Goal: Transaction & Acquisition: Purchase product/service

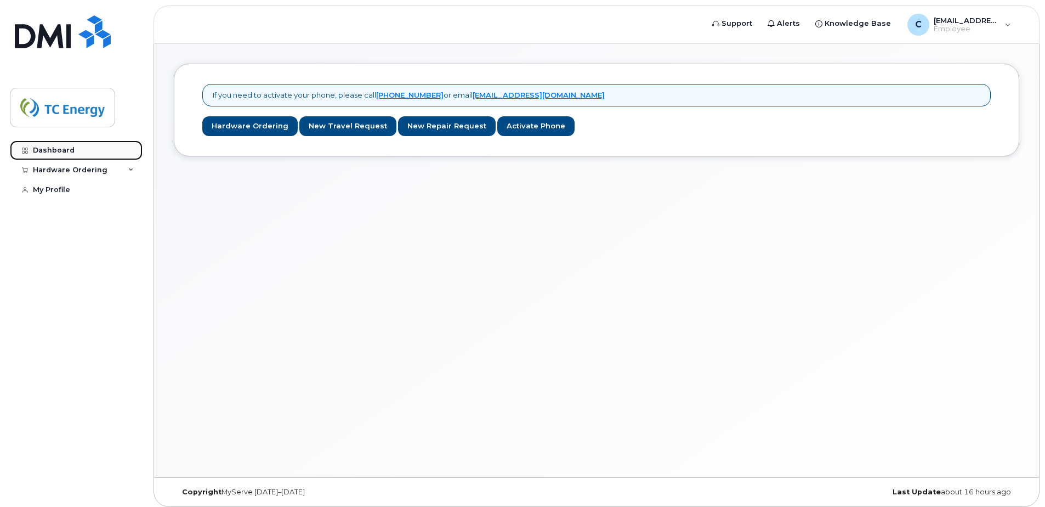
click at [42, 145] on link "Dashboard" at bounding box center [76, 150] width 133 height 20
click at [126, 170] on div "Hardware Ordering" at bounding box center [76, 170] width 133 height 20
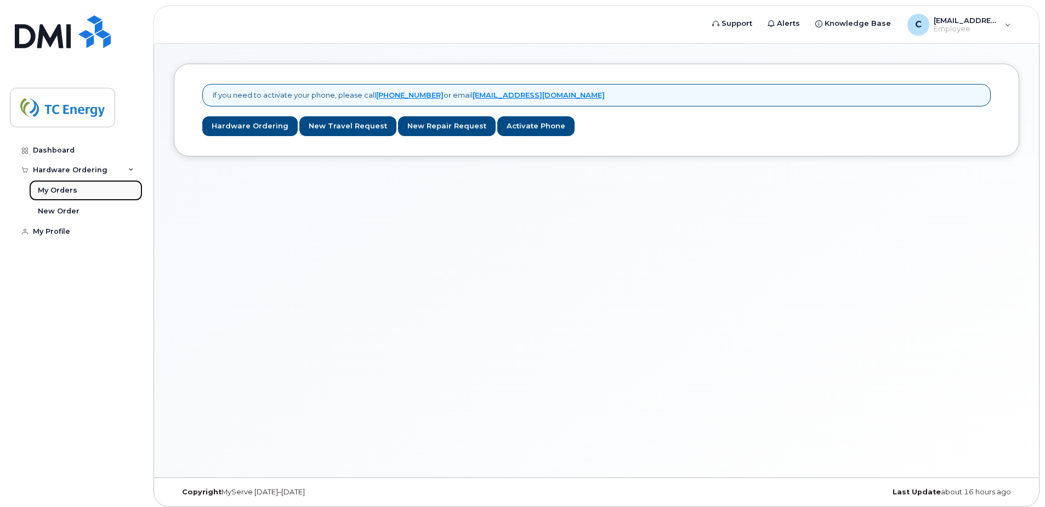
click at [85, 184] on link "My Orders" at bounding box center [85, 190] width 113 height 21
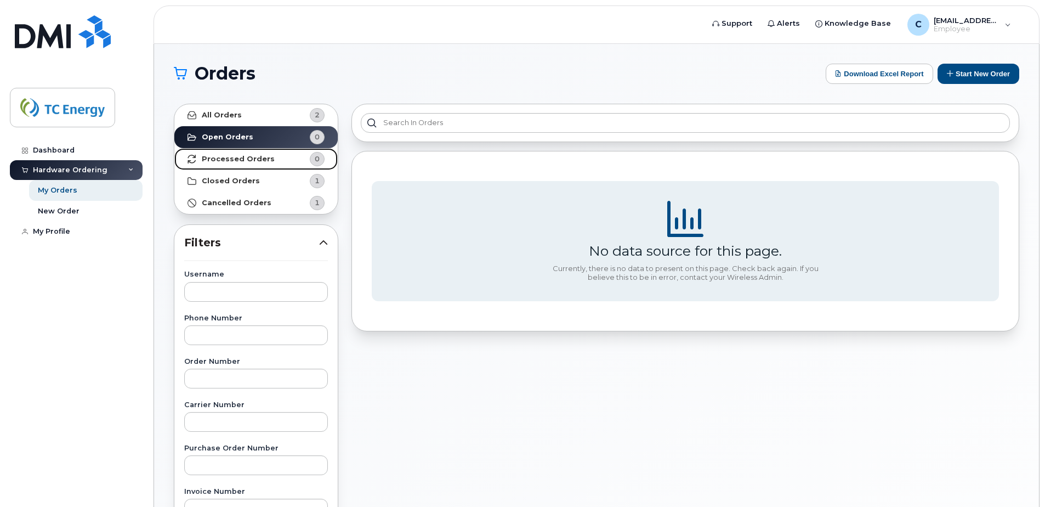
click at [256, 161] on strong "Processed Orders" at bounding box center [238, 159] width 73 height 9
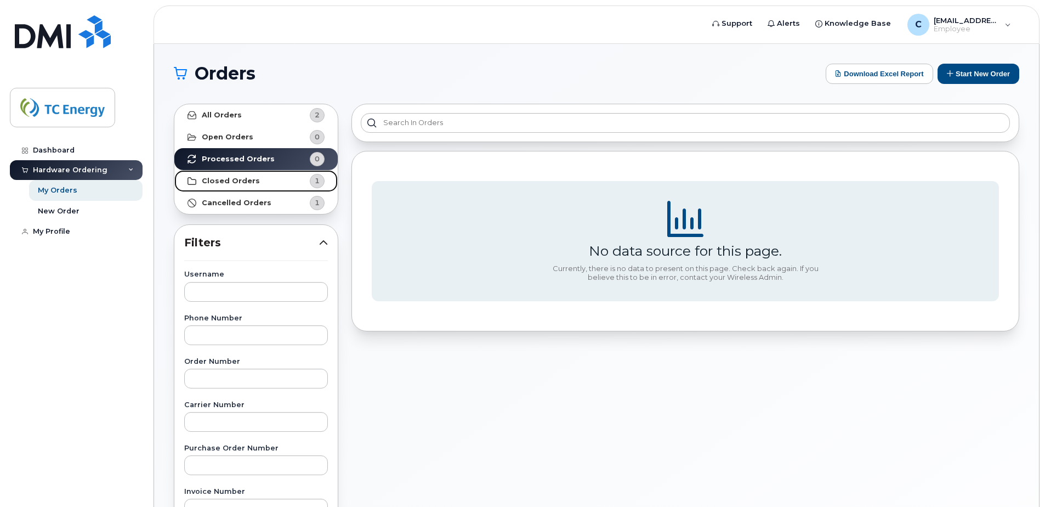
click at [259, 178] on link "Closed Orders 1" at bounding box center [255, 181] width 163 height 22
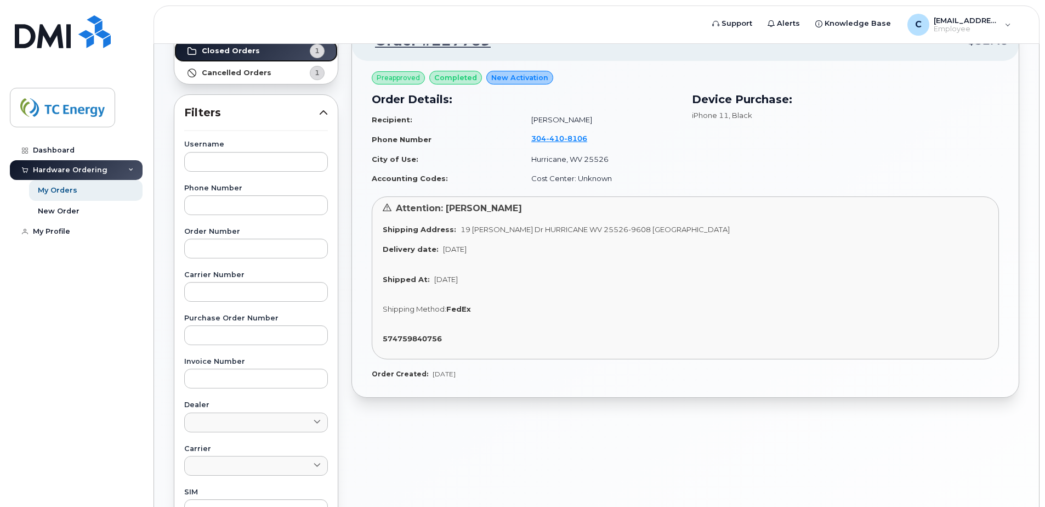
scroll to position [25, 0]
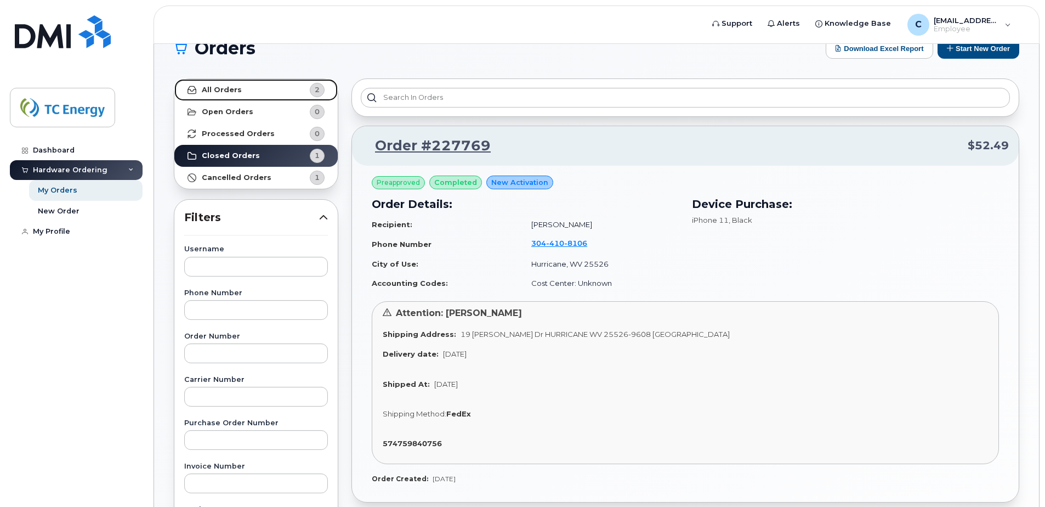
click at [269, 89] on link "All Orders 2" at bounding box center [255, 90] width 163 height 22
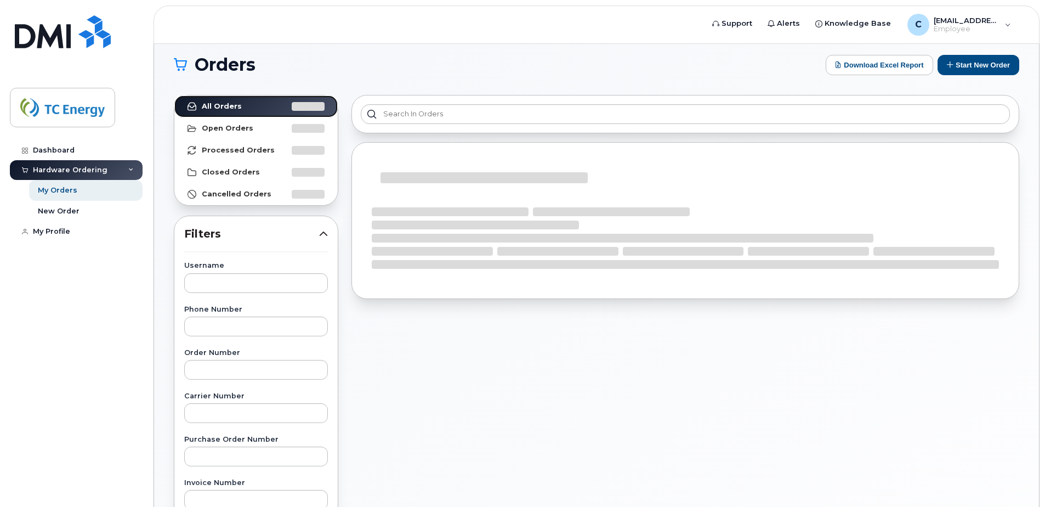
scroll to position [0, 0]
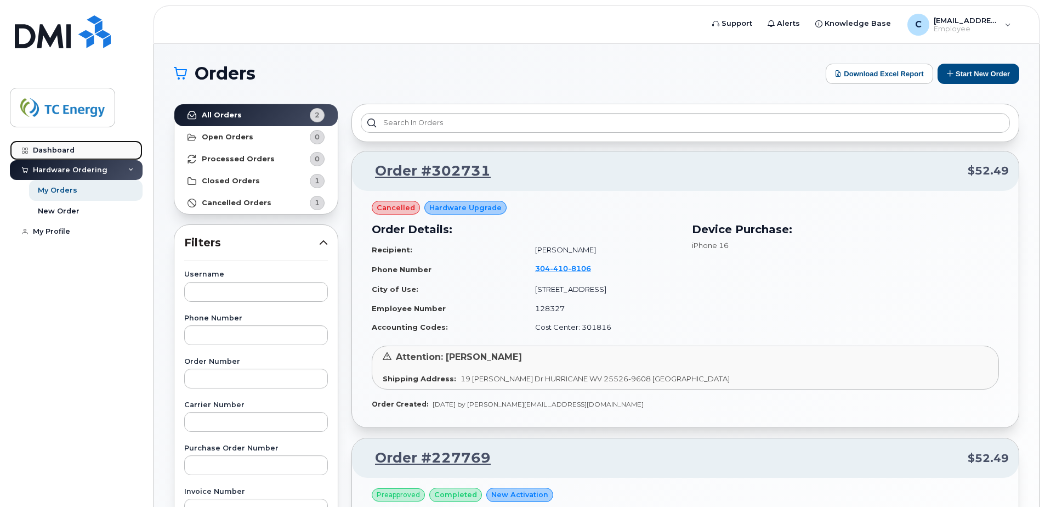
click at [71, 157] on link "Dashboard" at bounding box center [76, 150] width 133 height 20
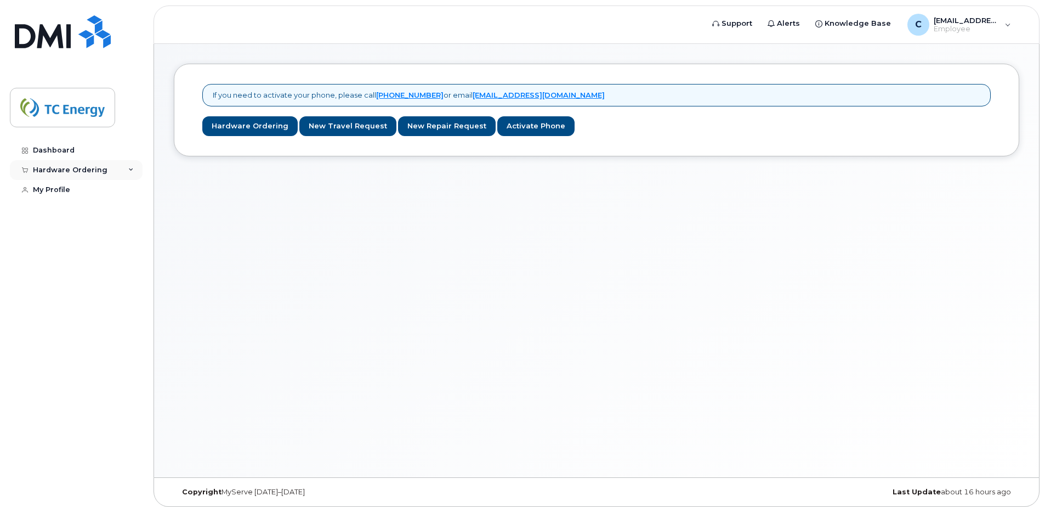
click at [127, 173] on div "Hardware Ordering" at bounding box center [76, 170] width 133 height 20
click at [63, 192] on div "My Orders" at bounding box center [57, 190] width 39 height 10
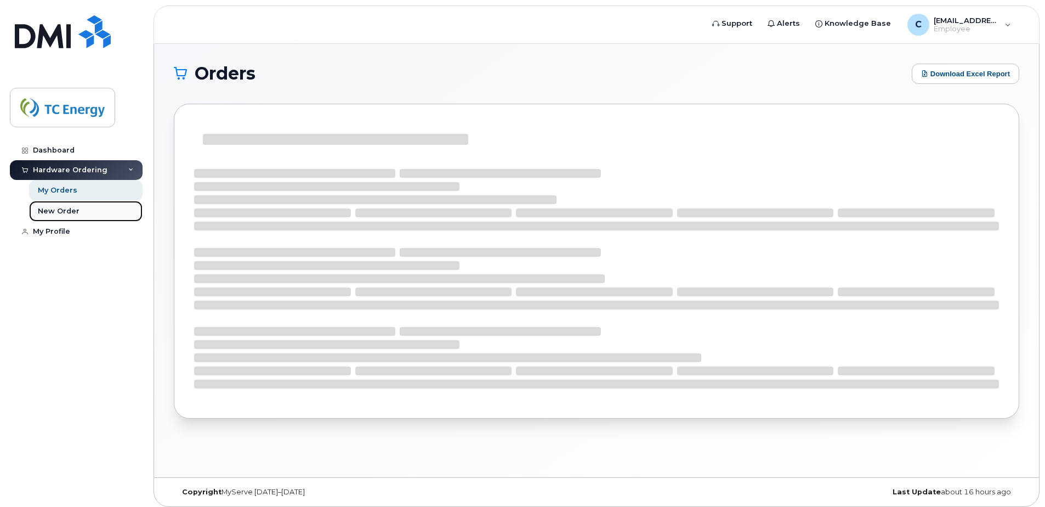
click at [72, 211] on div "New Order" at bounding box center [59, 211] width 42 height 10
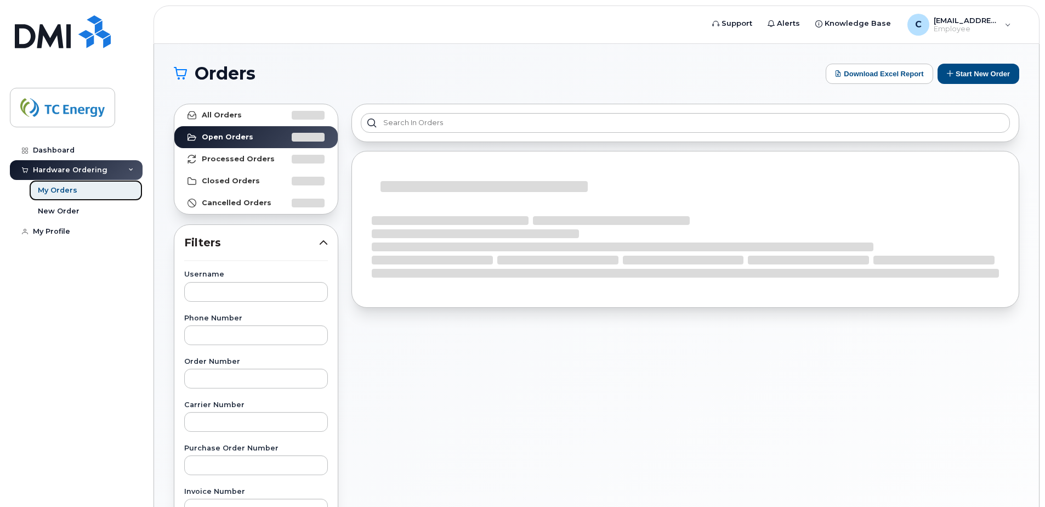
click at [73, 195] on link "My Orders" at bounding box center [85, 190] width 113 height 21
click at [83, 209] on link "New Order" at bounding box center [85, 211] width 113 height 21
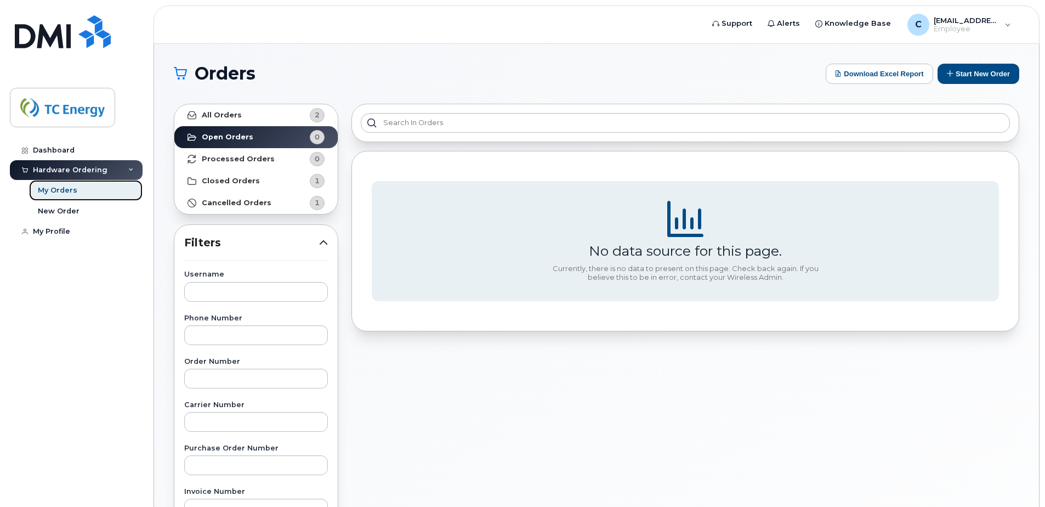
click at [81, 188] on link "My Orders" at bounding box center [85, 190] width 113 height 21
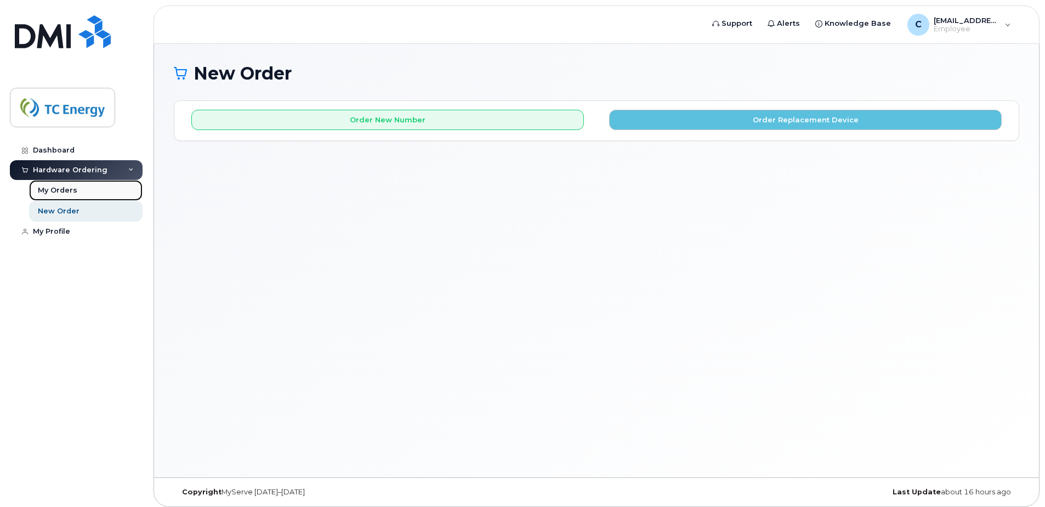
click at [74, 189] on div "My Orders" at bounding box center [57, 190] width 39 height 10
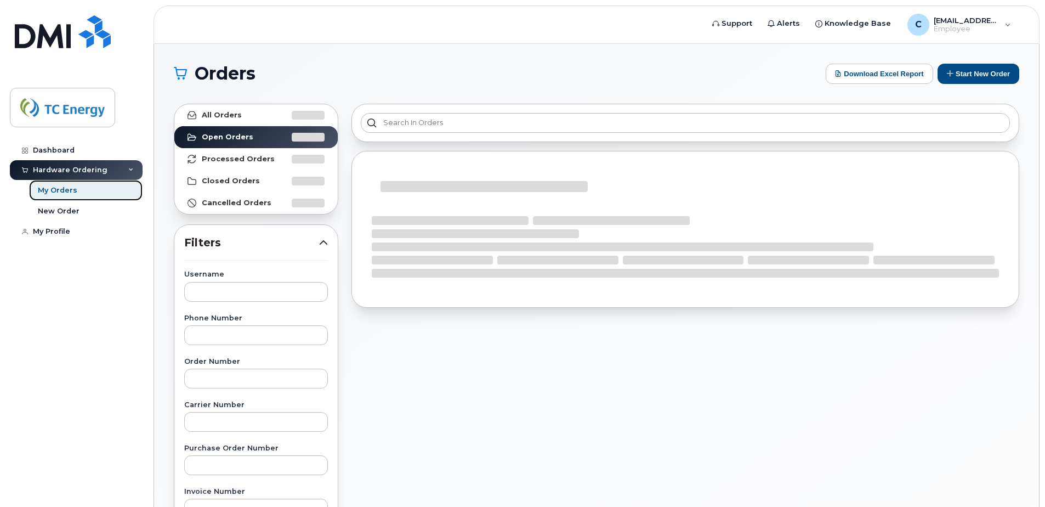
click at [73, 189] on div "My Orders" at bounding box center [57, 190] width 39 height 10
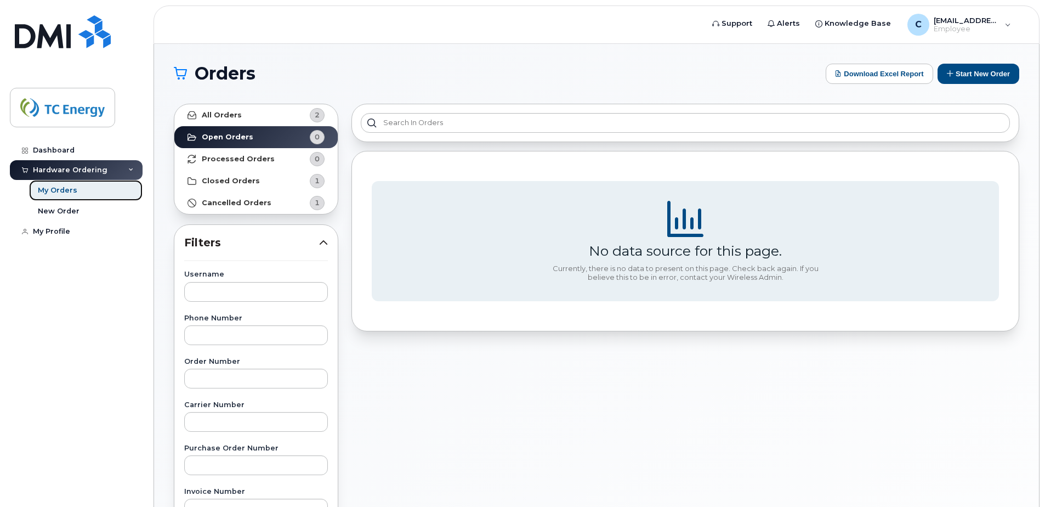
click at [54, 190] on div "My Orders" at bounding box center [57, 190] width 39 height 10
click at [72, 114] on img at bounding box center [62, 108] width 84 height 32
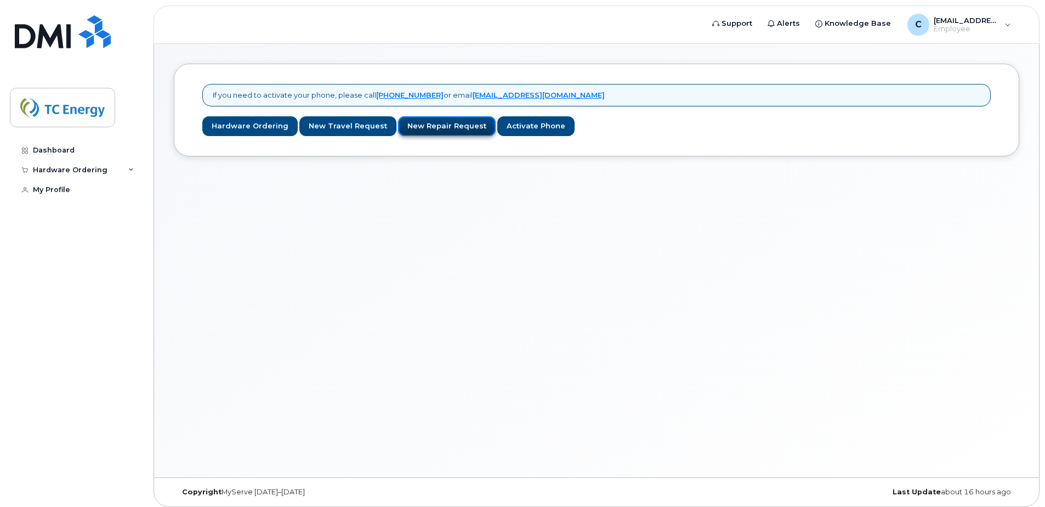
click at [428, 126] on link "New Repair Request" at bounding box center [447, 126] width 98 height 20
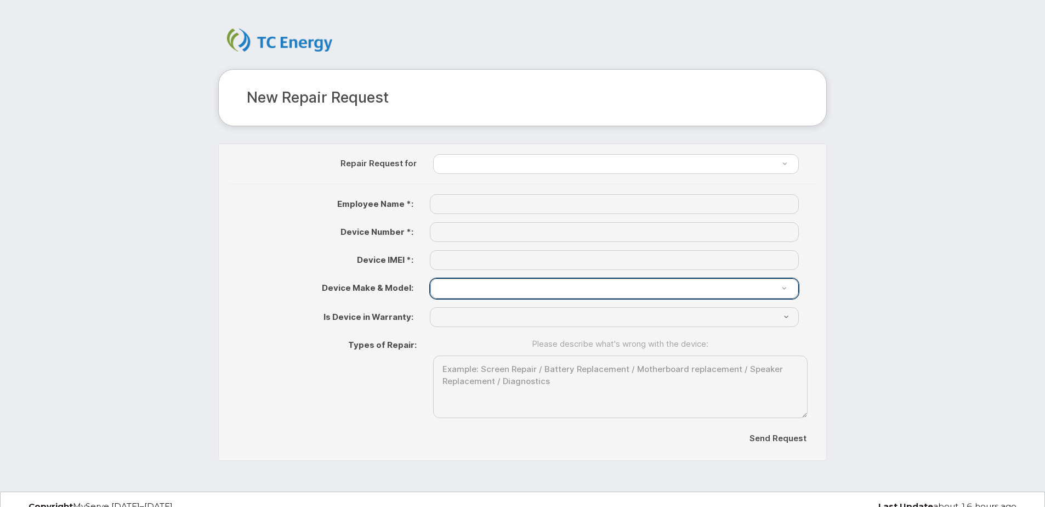
scroll to position [14, 0]
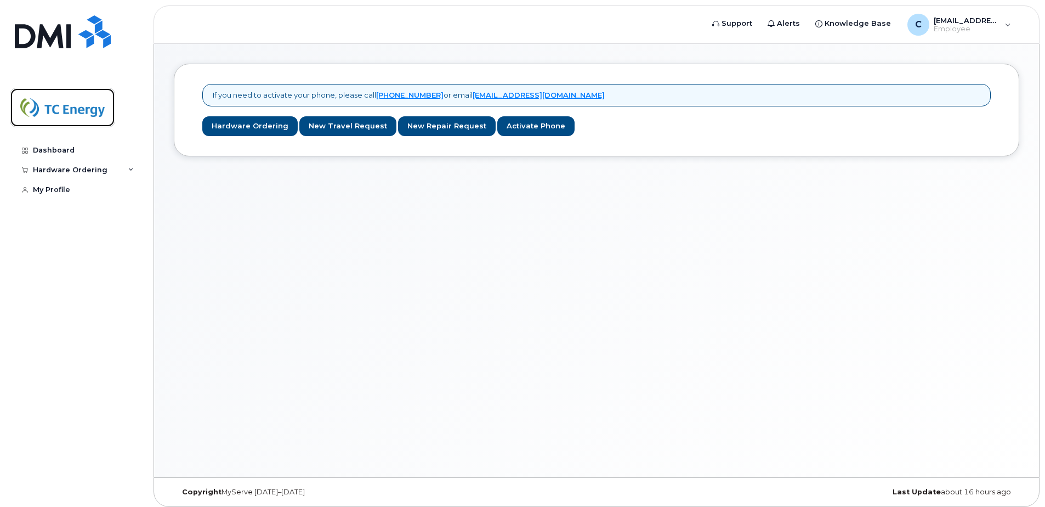
click at [82, 106] on img at bounding box center [62, 108] width 84 height 32
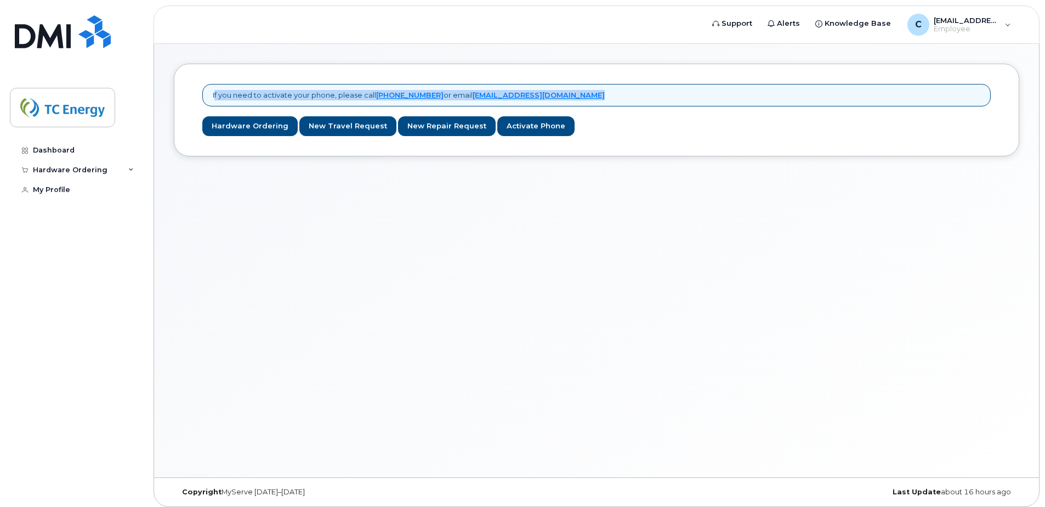
drag, startPoint x: 641, startPoint y: 94, endPoint x: 184, endPoint y: 93, distance: 457.2
click at [184, 93] on div "If you need to activate your phone, please call [PHONE_NUMBER] or email [EMAIL_…" at bounding box center [596, 110] width 845 height 93
click at [423, 127] on link "New Repair Request" at bounding box center [447, 126] width 98 height 20
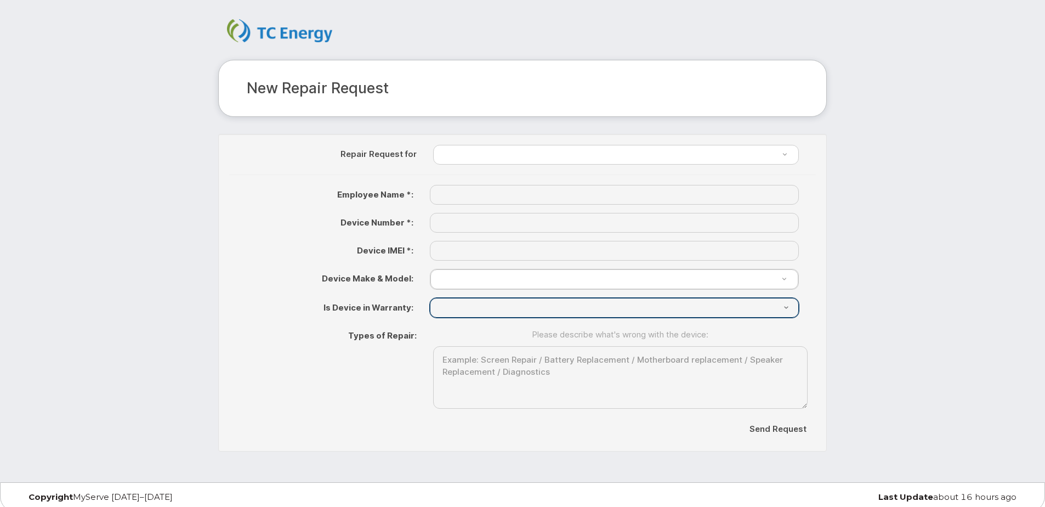
scroll to position [14, 0]
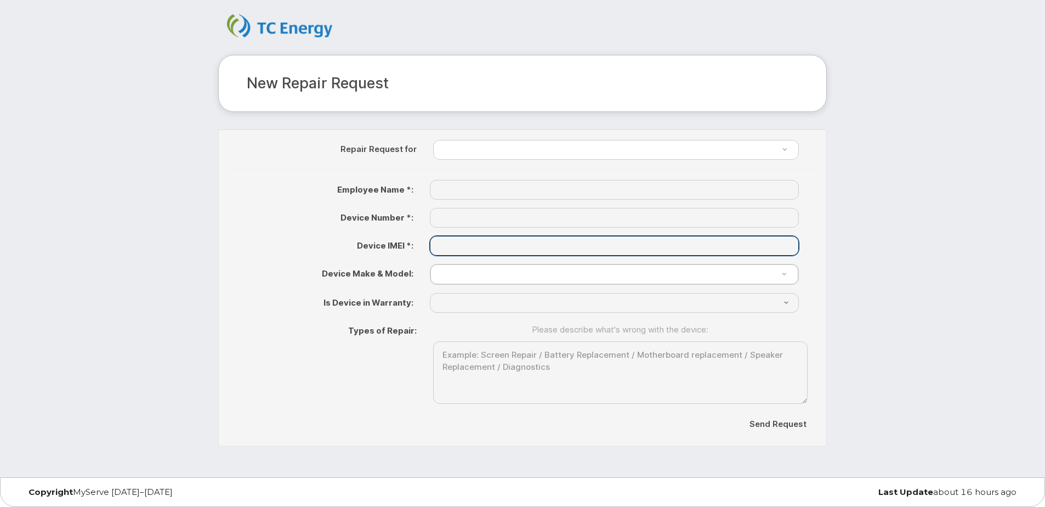
click at [488, 244] on input "text" at bounding box center [614, 246] width 369 height 20
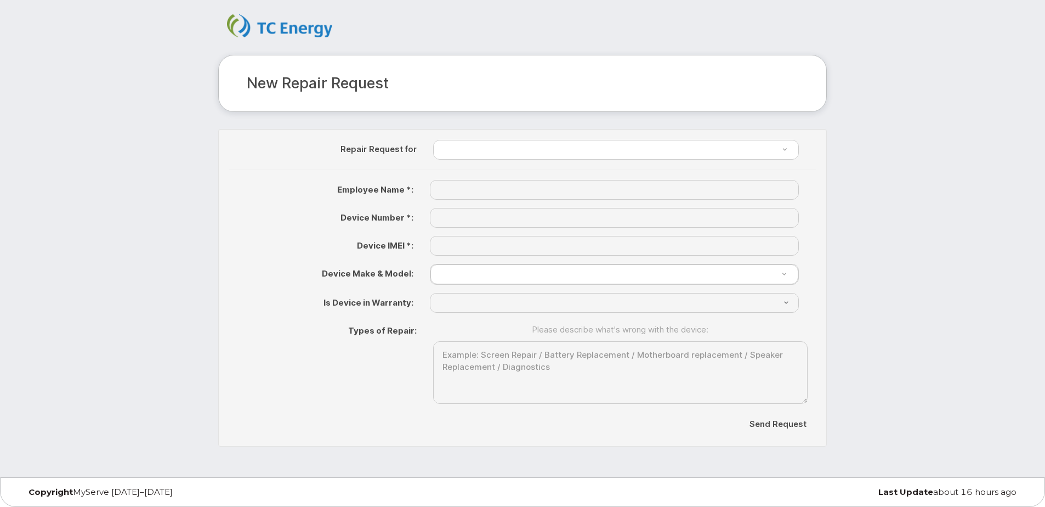
click at [274, 223] on label "Device Number *:" at bounding box center [325, 215] width 192 height 15
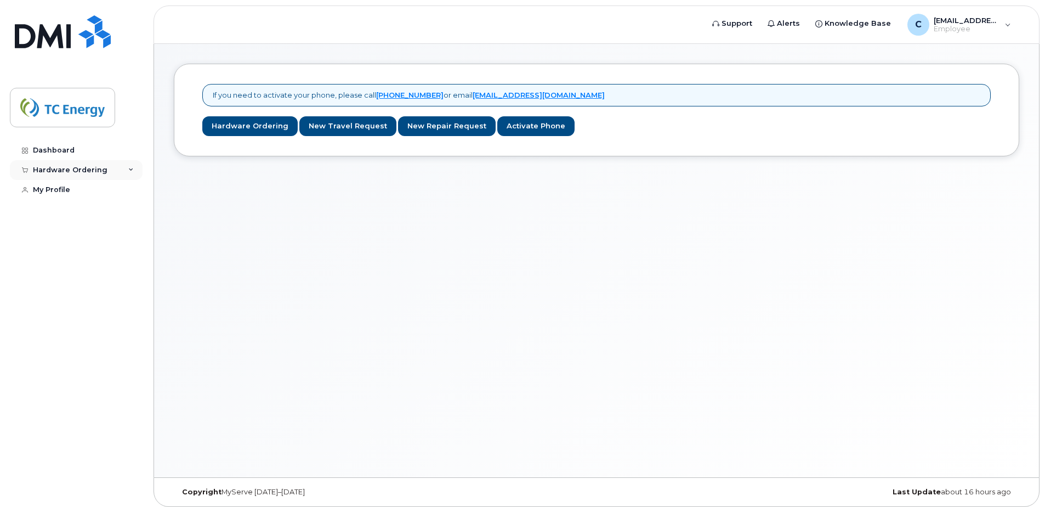
click at [132, 168] on icon at bounding box center [130, 169] width 5 height 5
click at [134, 172] on div "Hardware Ordering" at bounding box center [76, 170] width 133 height 20
click at [125, 169] on div "Hardware Ordering" at bounding box center [76, 170] width 133 height 20
click at [58, 192] on div "My Orders" at bounding box center [57, 190] width 39 height 10
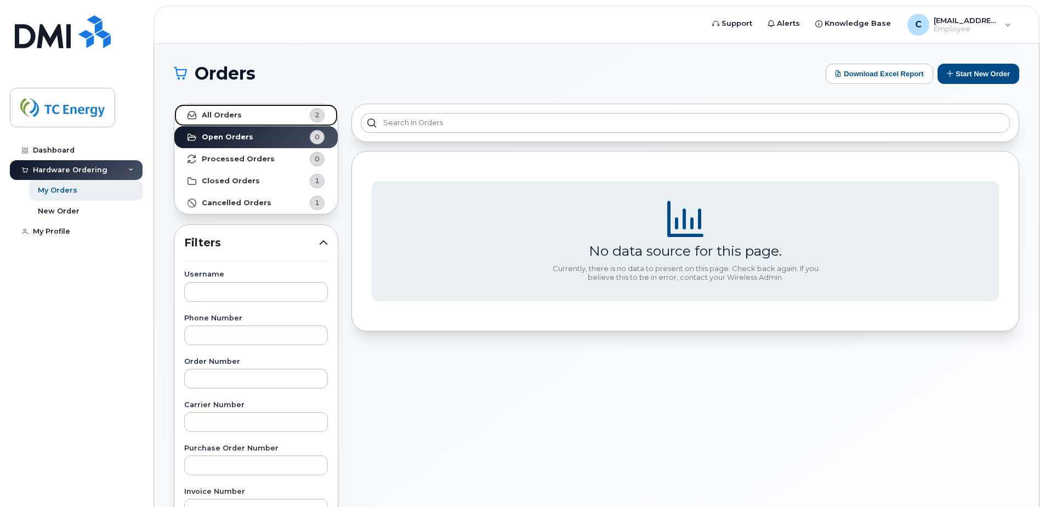
click at [257, 104] on link "All Orders 2" at bounding box center [255, 115] width 163 height 22
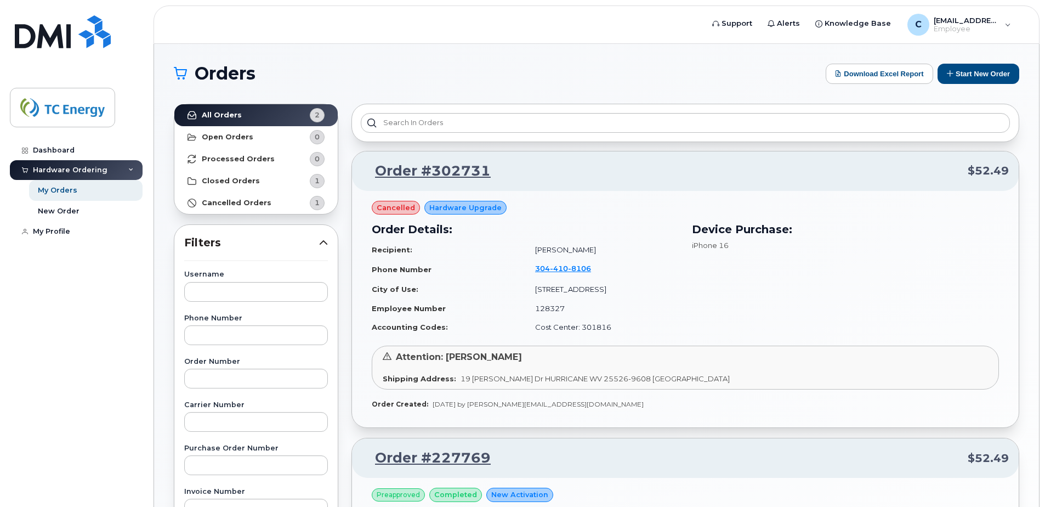
click at [132, 171] on icon at bounding box center [130, 169] width 5 height 5
click at [128, 170] on icon at bounding box center [130, 169] width 5 height 5
click at [41, 106] on img at bounding box center [62, 108] width 84 height 32
click at [42, 49] on link at bounding box center [62, 46] width 105 height 62
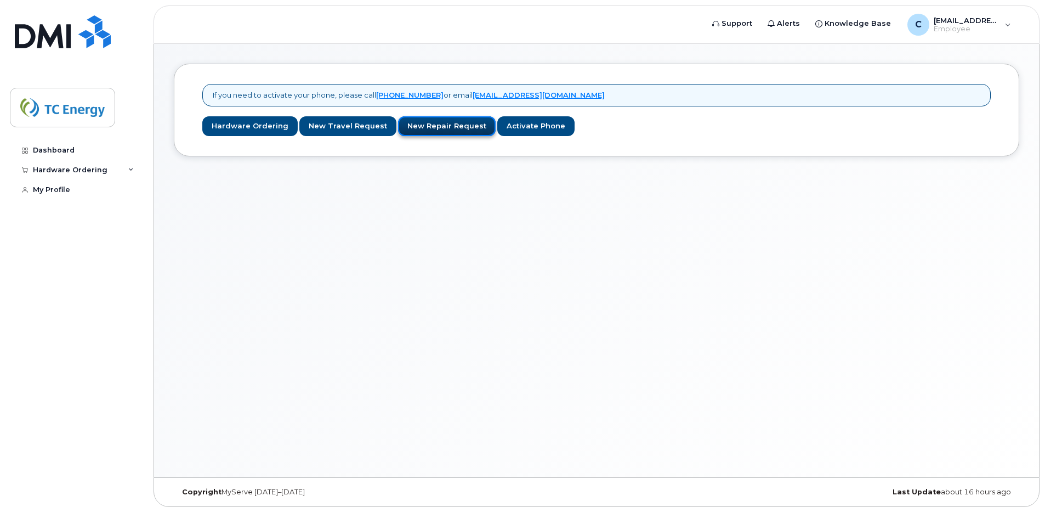
click at [444, 133] on link "New Repair Request" at bounding box center [447, 126] width 98 height 20
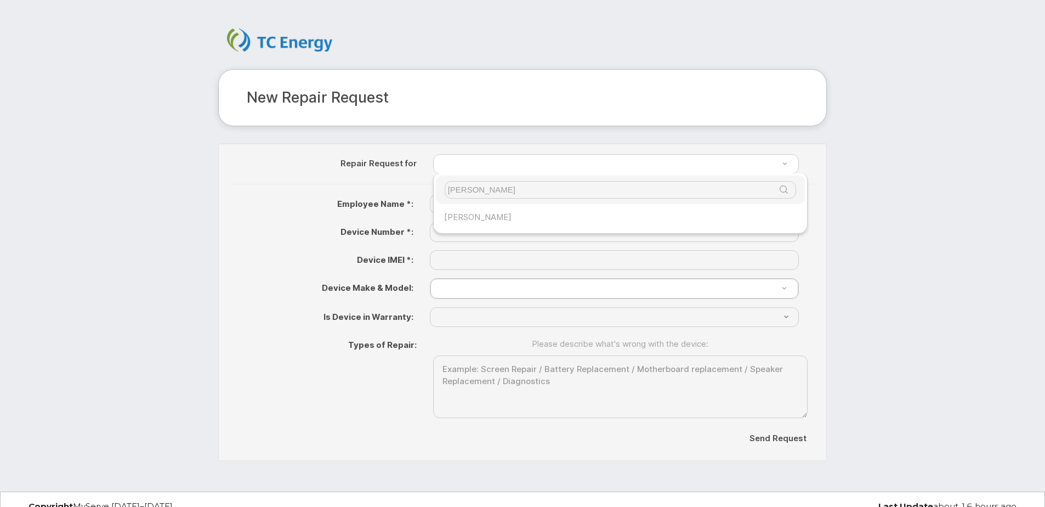
type input "cory"
type input "709958"
type input "CORY HENSON"
type input "(304) 410-8106"
type input "353519513823965"
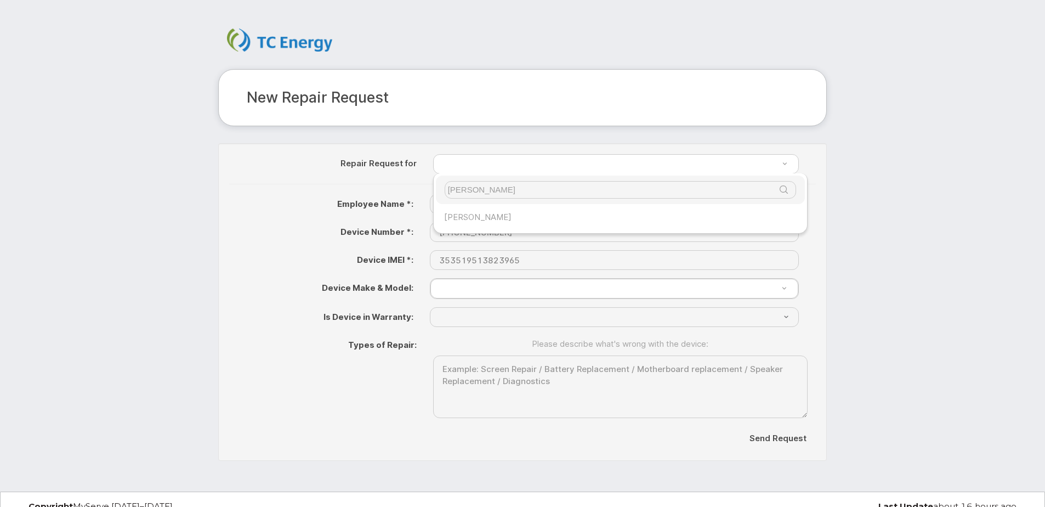
select select "? number:1698 ?"
select select "? string:No ?"
select select "1698"
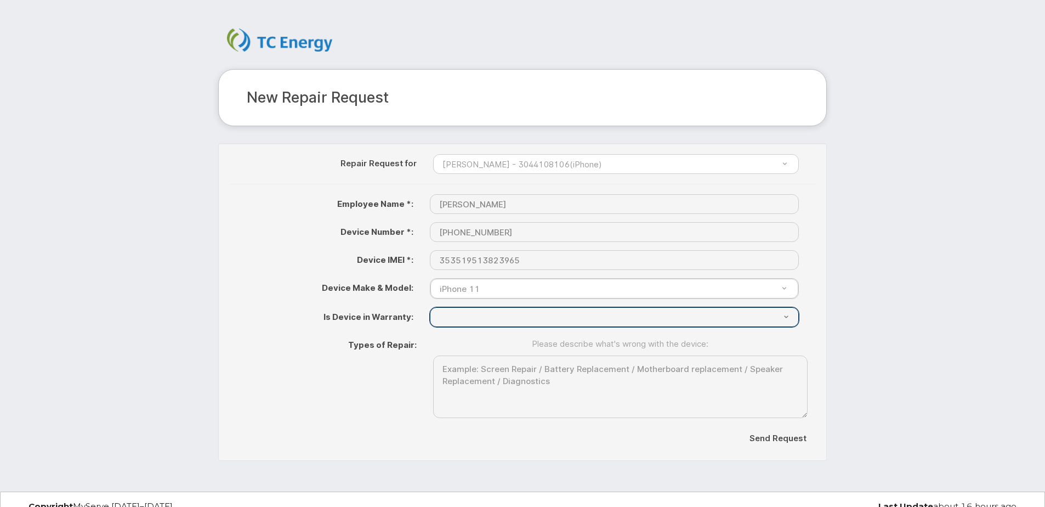
click at [448, 317] on select "{"Don't Know"=>"Don't Know", "Yes"=>"Yes", "No"=>"No"}" at bounding box center [614, 317] width 369 height 20
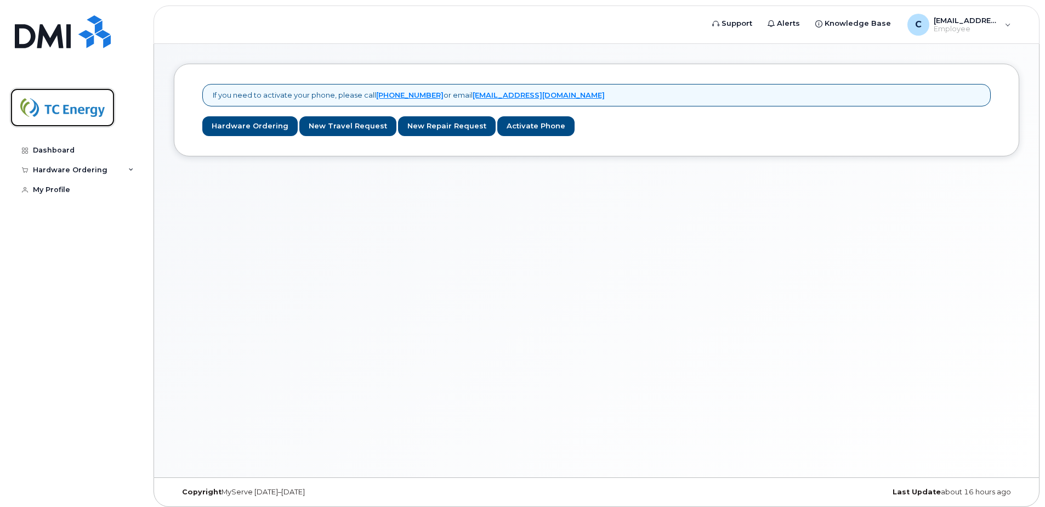
click at [93, 118] on img at bounding box center [62, 108] width 84 height 32
click at [140, 170] on div "Hardware Ordering" at bounding box center [76, 170] width 133 height 20
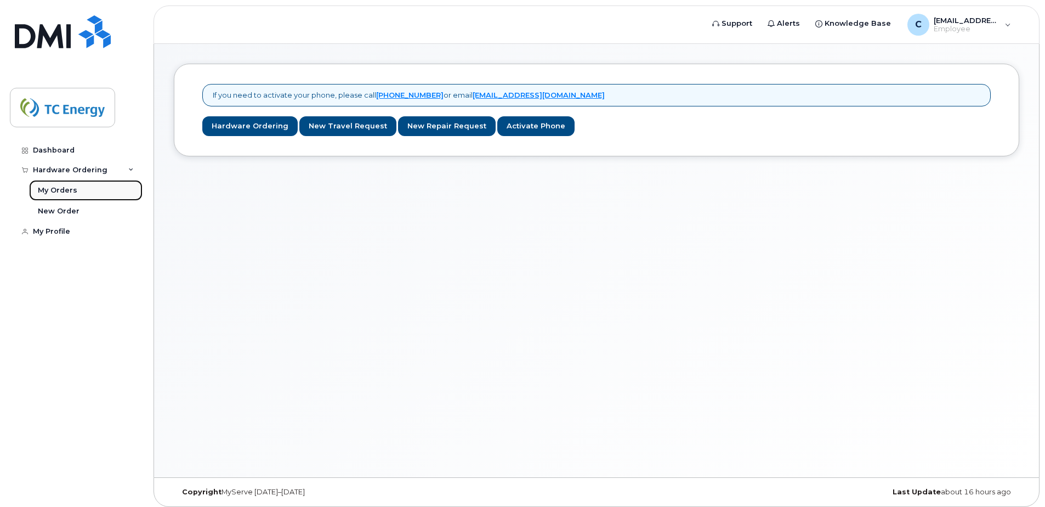
click at [67, 189] on div "My Orders" at bounding box center [57, 190] width 39 height 10
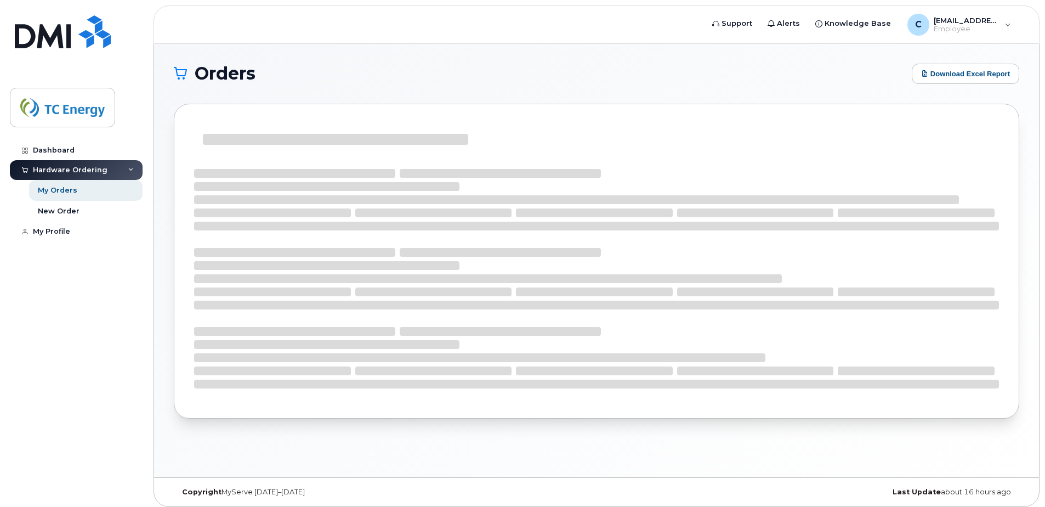
click at [64, 175] on div "Hardware Ordering" at bounding box center [76, 170] width 133 height 20
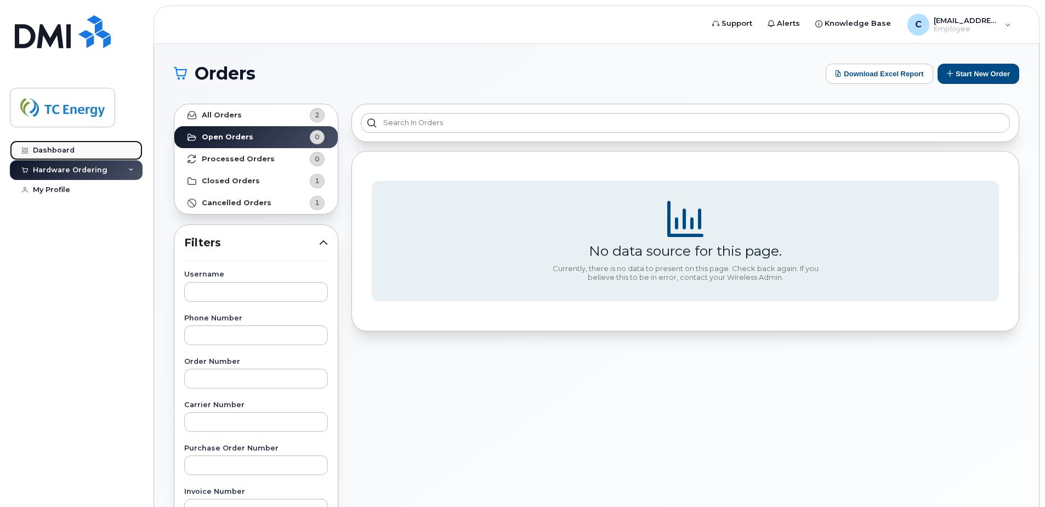
click at [61, 153] on div "Dashboard" at bounding box center [54, 150] width 42 height 9
click at [72, 109] on img at bounding box center [62, 108] width 84 height 32
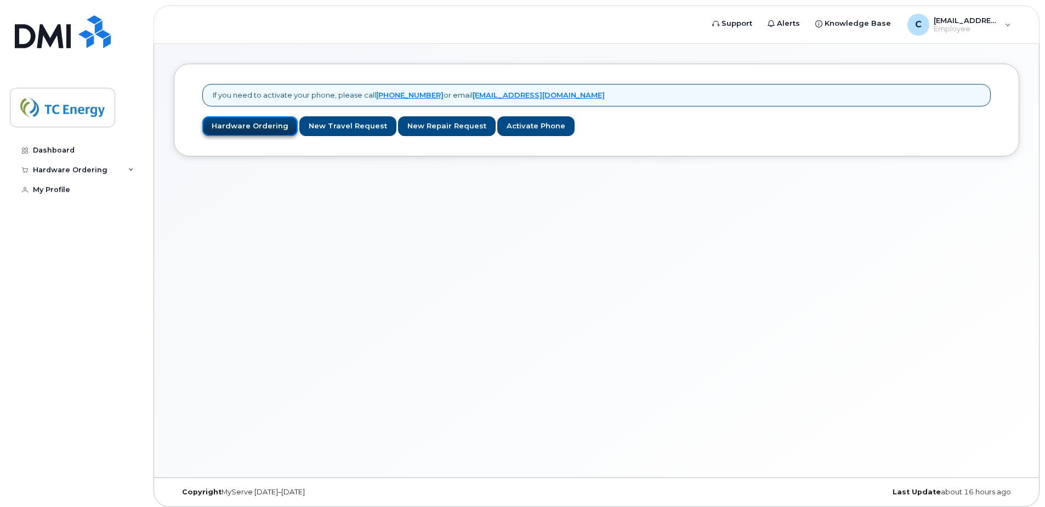
click at [259, 130] on link "Hardware Ordering" at bounding box center [249, 126] width 95 height 20
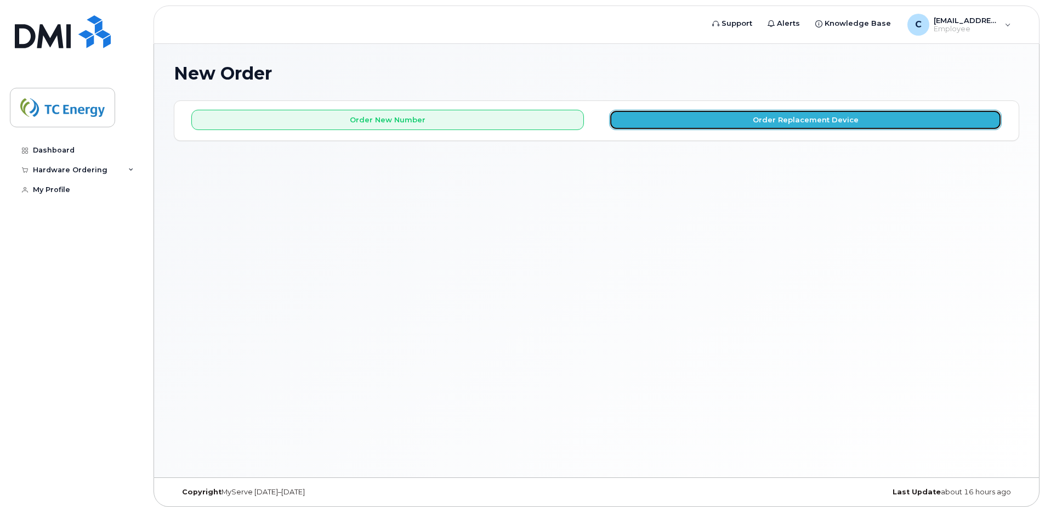
click at [726, 128] on button "Order Replacement Device" at bounding box center [805, 120] width 392 height 20
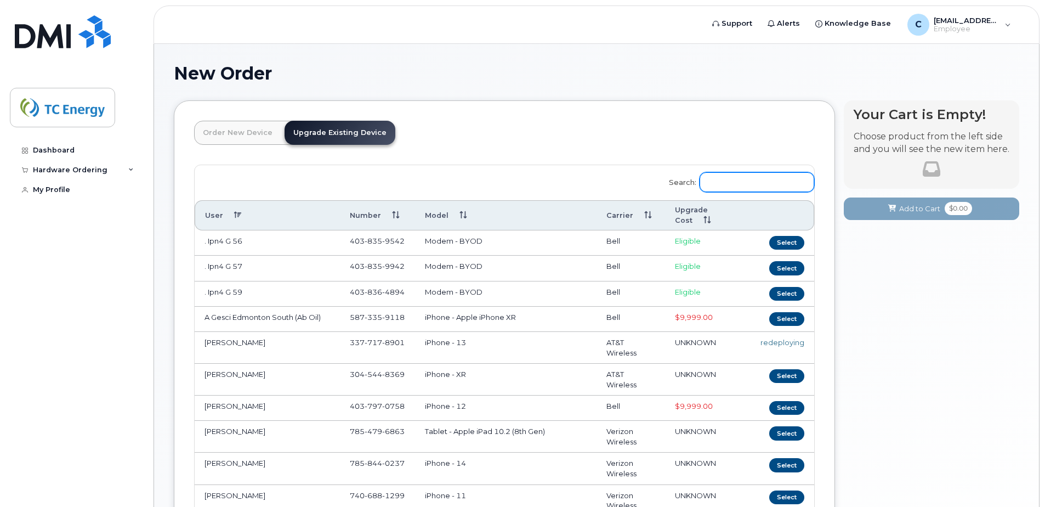
click at [739, 178] on input "Search:" at bounding box center [756, 182] width 115 height 20
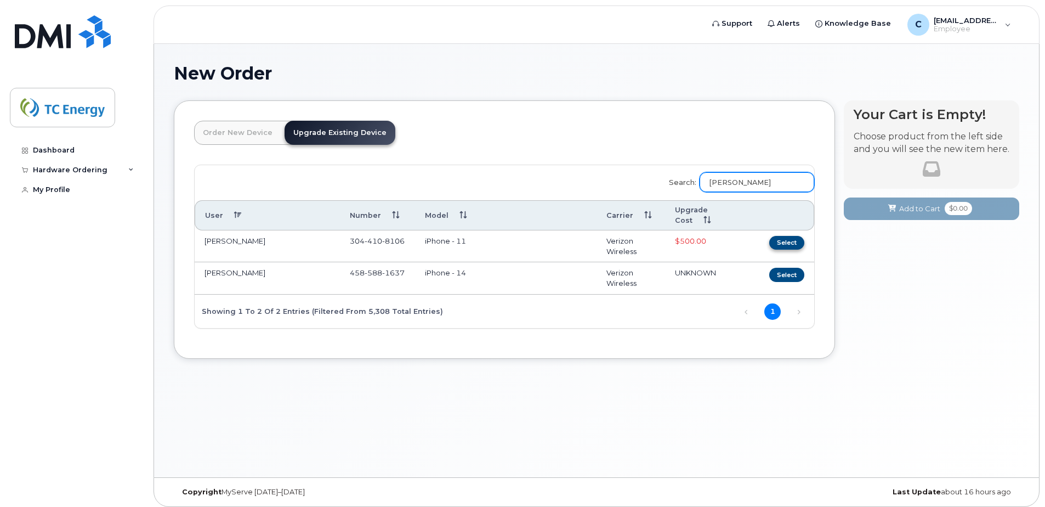
type input "henson"
click at [793, 245] on button "Select" at bounding box center [786, 243] width 35 height 14
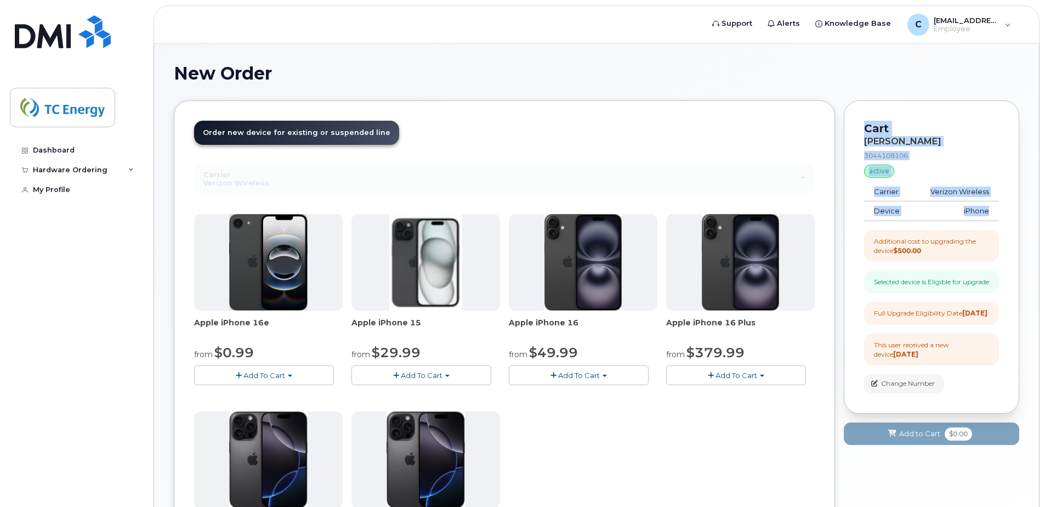
drag, startPoint x: 991, startPoint y: 208, endPoint x: 866, endPoint y: 133, distance: 146.6
click at [866, 133] on div "Cart CORY HENSON 3044108106 active suspended Carrier Verizon Wireless Device iP…" at bounding box center [931, 256] width 175 height 313
click at [732, 77] on h1 "New Order" at bounding box center [596, 73] width 845 height 19
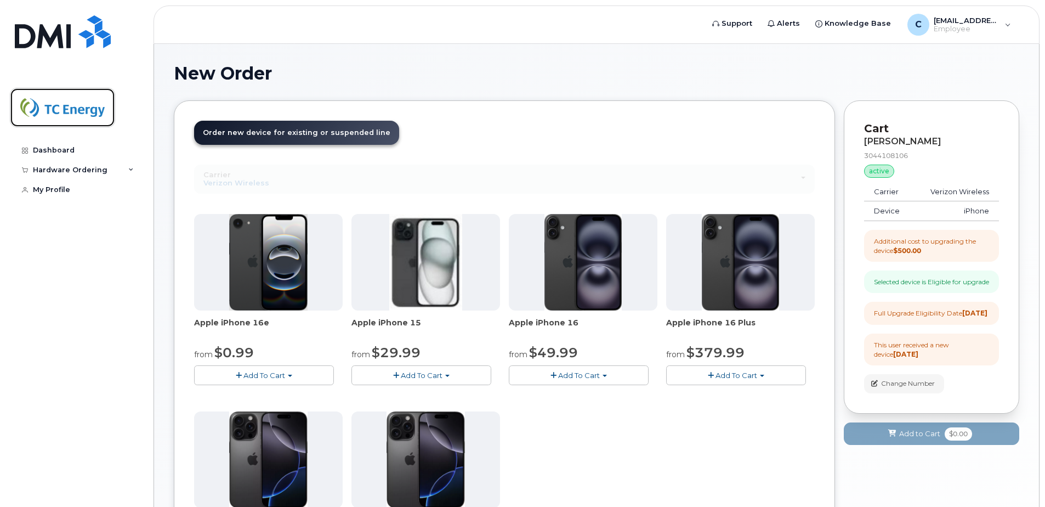
click at [52, 105] on img at bounding box center [62, 108] width 84 height 32
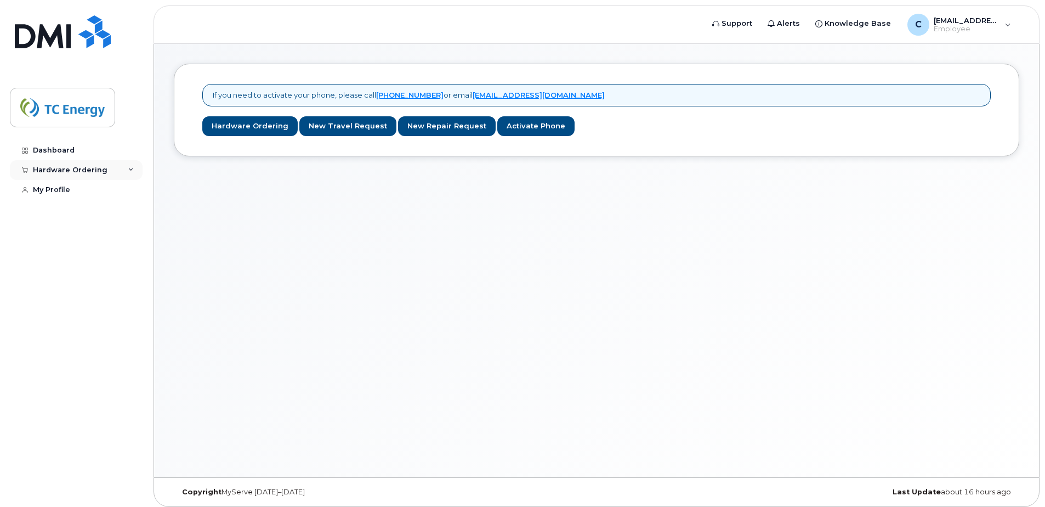
click at [82, 169] on div "Hardware Ordering" at bounding box center [70, 170] width 75 height 9
click at [101, 190] on link "My Orders" at bounding box center [85, 190] width 113 height 21
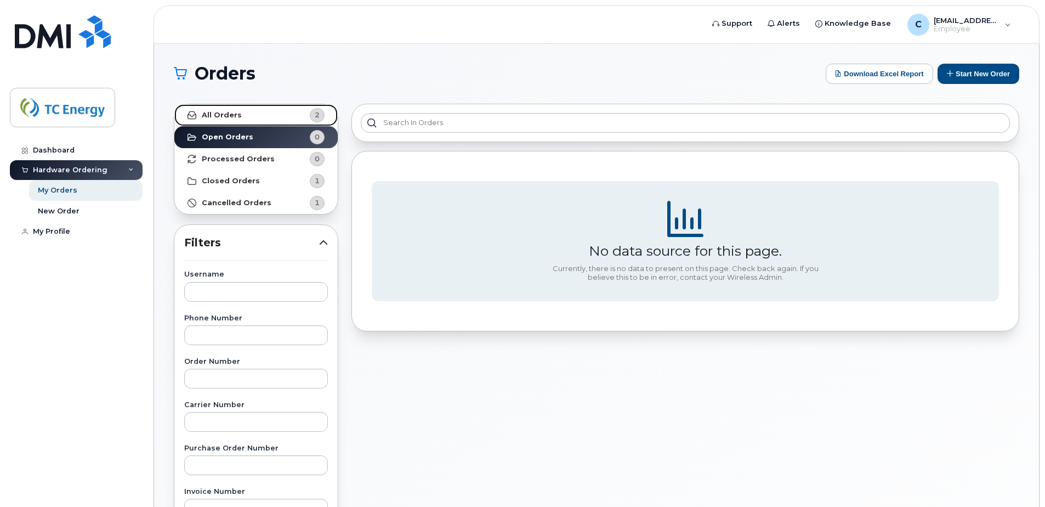
click at [245, 115] on link "All Orders 2" at bounding box center [255, 115] width 163 height 22
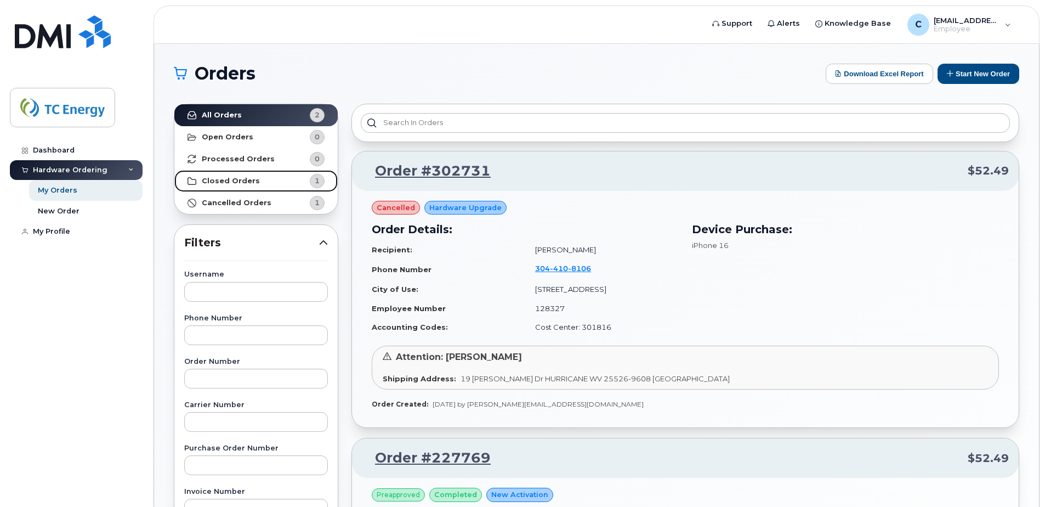
click at [244, 179] on strong "Closed Orders" at bounding box center [231, 181] width 58 height 9
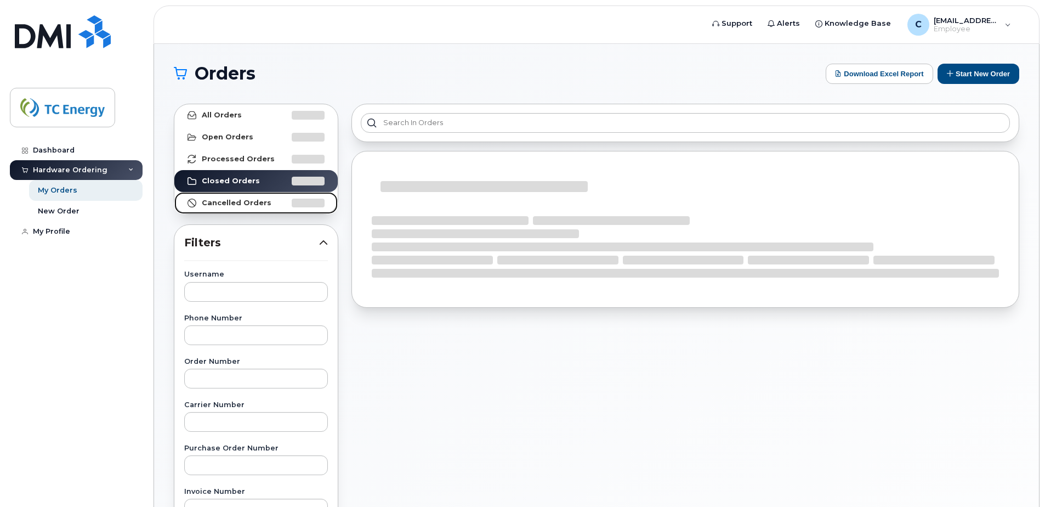
click at [234, 207] on link "Cancelled Orders" at bounding box center [255, 203] width 163 height 22
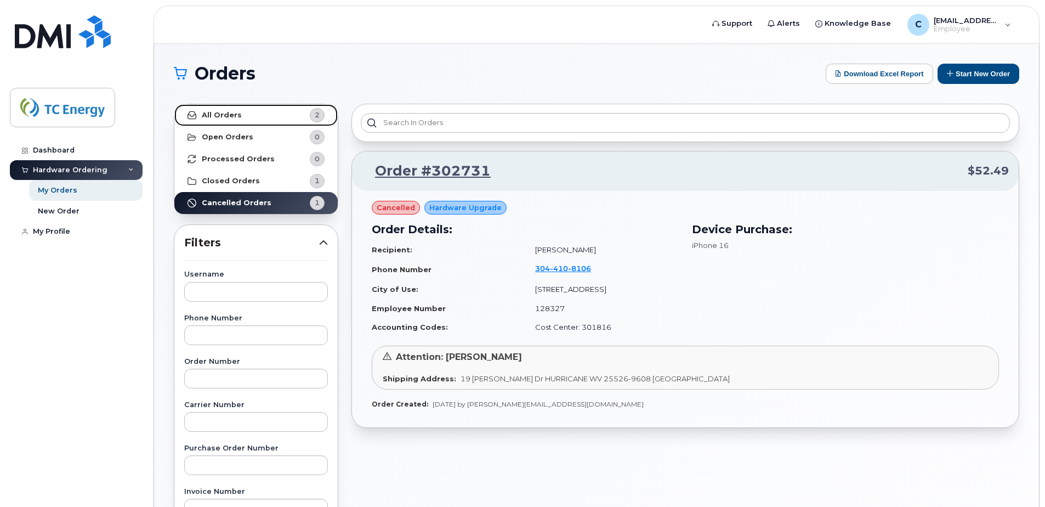
click at [232, 109] on link "All Orders 2" at bounding box center [255, 115] width 163 height 22
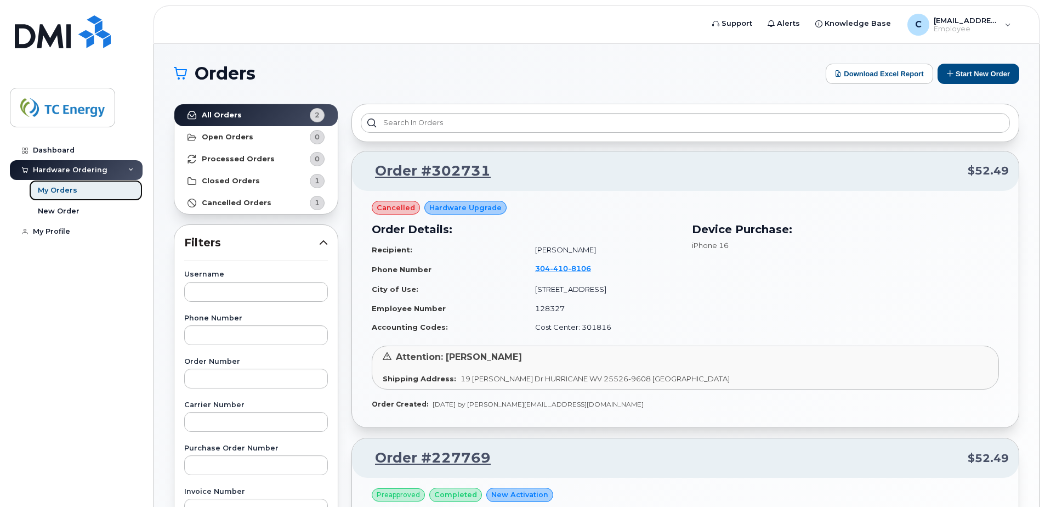
click at [46, 191] on div "My Orders" at bounding box center [57, 190] width 39 height 10
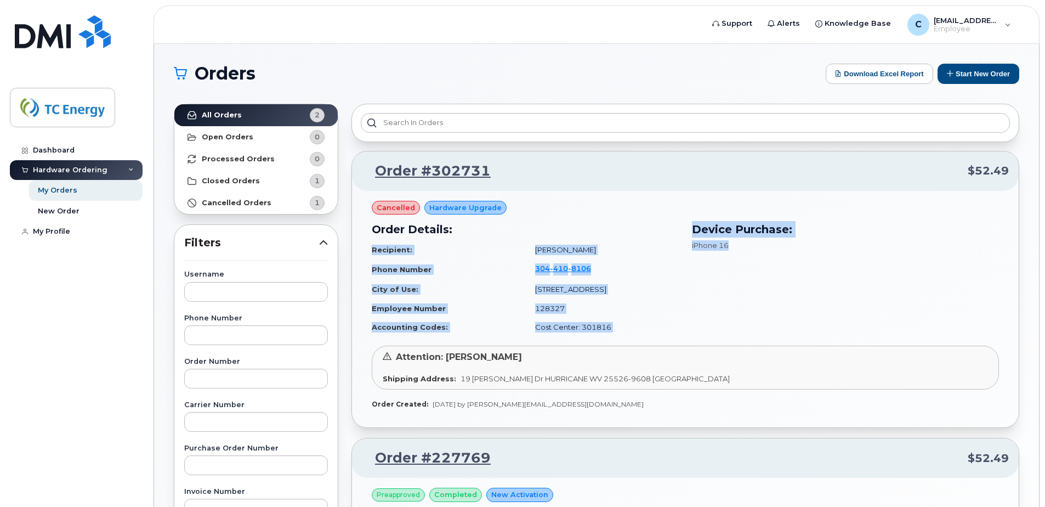
drag, startPoint x: 742, startPoint y: 243, endPoint x: 672, endPoint y: 232, distance: 70.6
click at [672, 232] on div "Order Details: Recipient: [PERSON_NAME] Phone Number [PHONE_NUMBER] City of Use…" at bounding box center [685, 278] width 640 height 129
drag, startPoint x: 672, startPoint y: 232, endPoint x: 591, endPoint y: 259, distance: 85.1
click at [591, 259] on td "304 410 8106" at bounding box center [601, 269] width 153 height 21
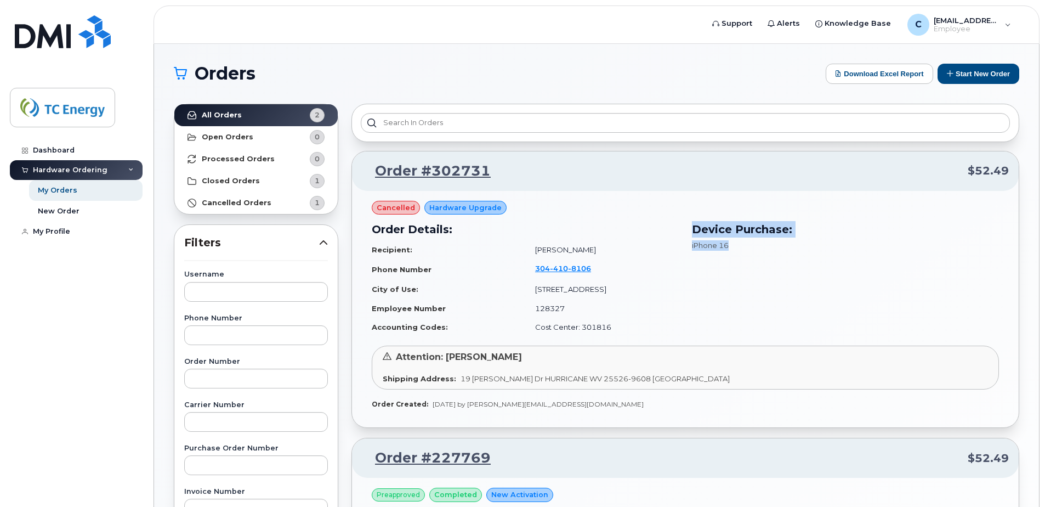
drag, startPoint x: 749, startPoint y: 245, endPoint x: 688, endPoint y: 230, distance: 63.3
click at [688, 230] on div "Device Purchase: iPhone 16" at bounding box center [845, 278] width 320 height 129
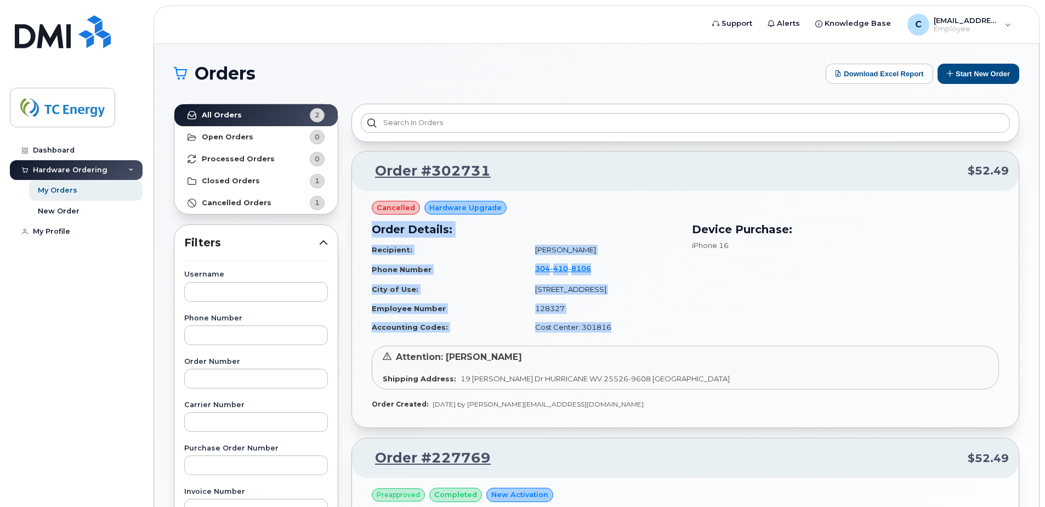
drag, startPoint x: 578, startPoint y: 328, endPoint x: 350, endPoint y: 234, distance: 247.3
click at [350, 234] on div "Order #302731 $52.49 cancelled Hardware Upgrade Order Details: Recipient: Cory …" at bounding box center [685, 482] width 681 height 770
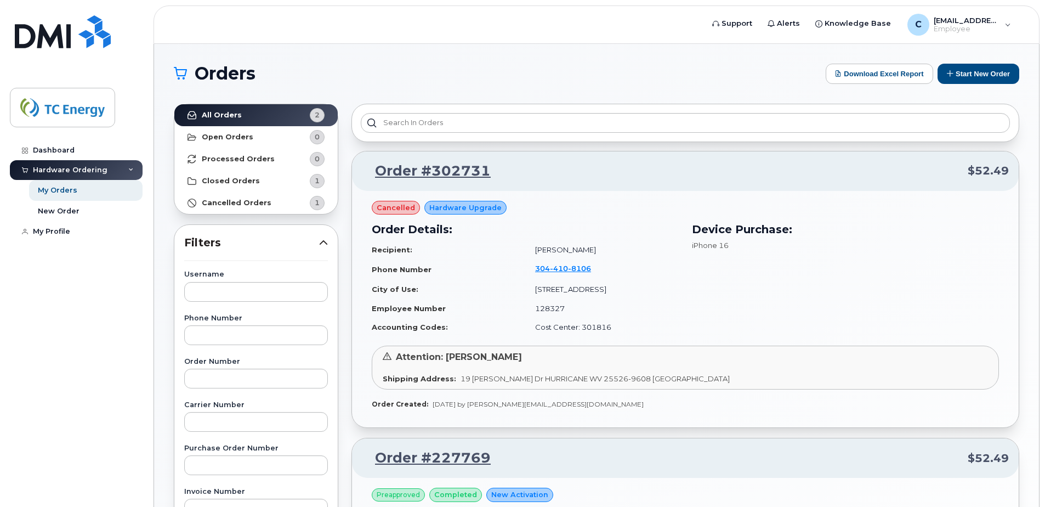
click at [752, 245] on div "iPhone 16" at bounding box center [845, 245] width 307 height 10
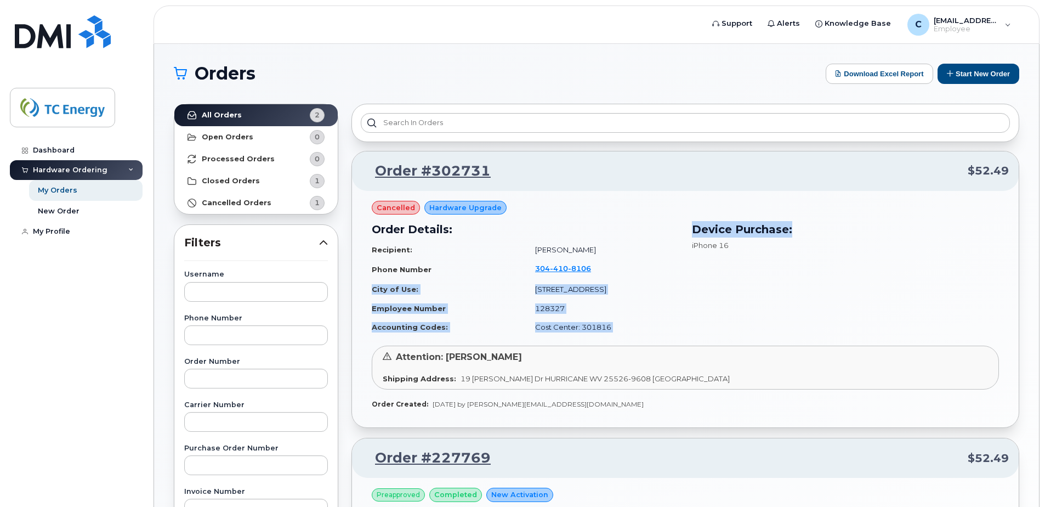
drag, startPoint x: 806, startPoint y: 224, endPoint x: 640, endPoint y: 276, distance: 174.6
click at [640, 276] on div "Order Details: Recipient: Cory Henson Phone Number 304 410 8106 City of Use: 17…" at bounding box center [685, 278] width 640 height 129
drag, startPoint x: 640, startPoint y: 276, endPoint x: 620, endPoint y: 328, distance: 55.7
click at [620, 328] on td "Cost Center: 301816" at bounding box center [601, 326] width 153 height 19
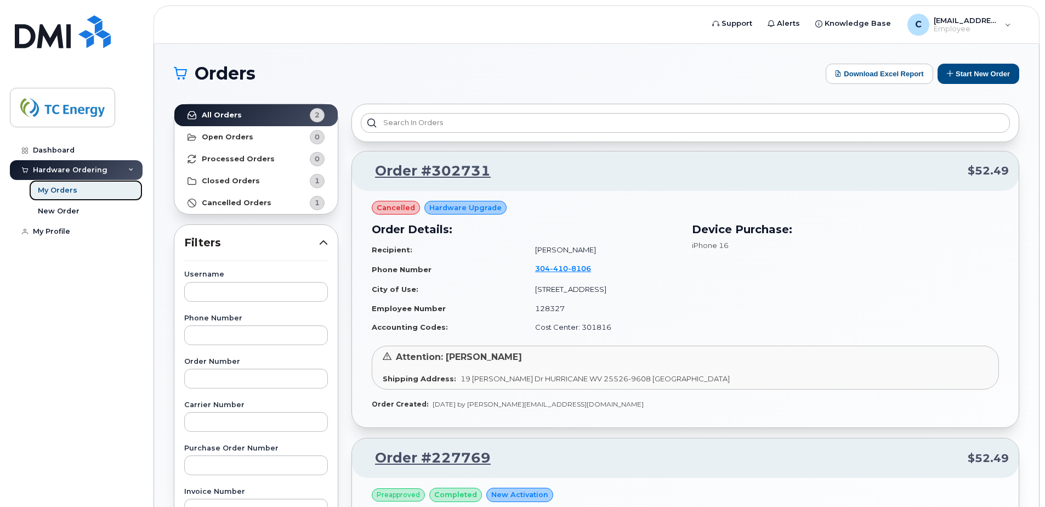
click at [76, 196] on link "My Orders" at bounding box center [85, 190] width 113 height 21
click at [62, 117] on img at bounding box center [62, 108] width 84 height 32
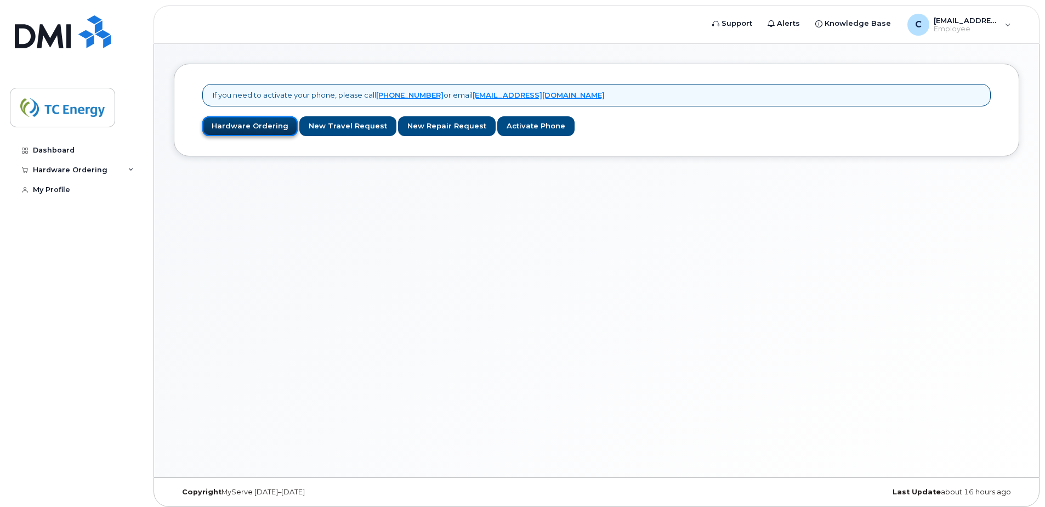
click at [253, 127] on link "Hardware Ordering" at bounding box center [249, 126] width 95 height 20
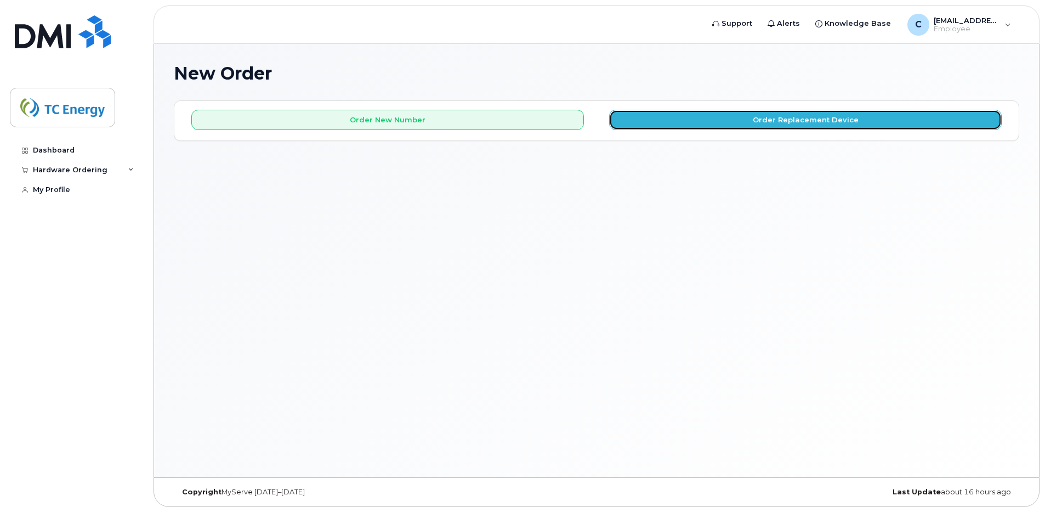
click at [808, 127] on button "Order Replacement Device" at bounding box center [805, 120] width 392 height 20
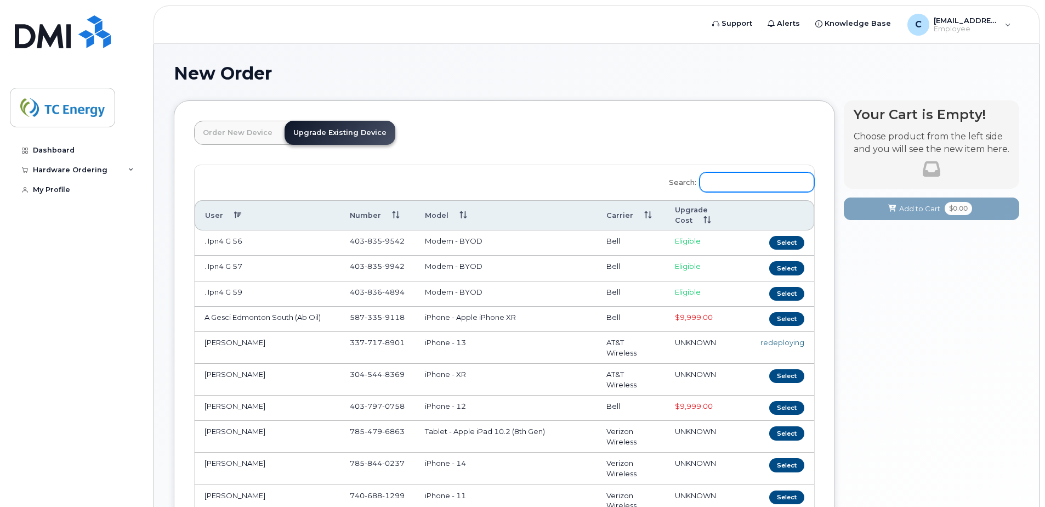
click at [770, 184] on input "Search:" at bounding box center [756, 182] width 115 height 20
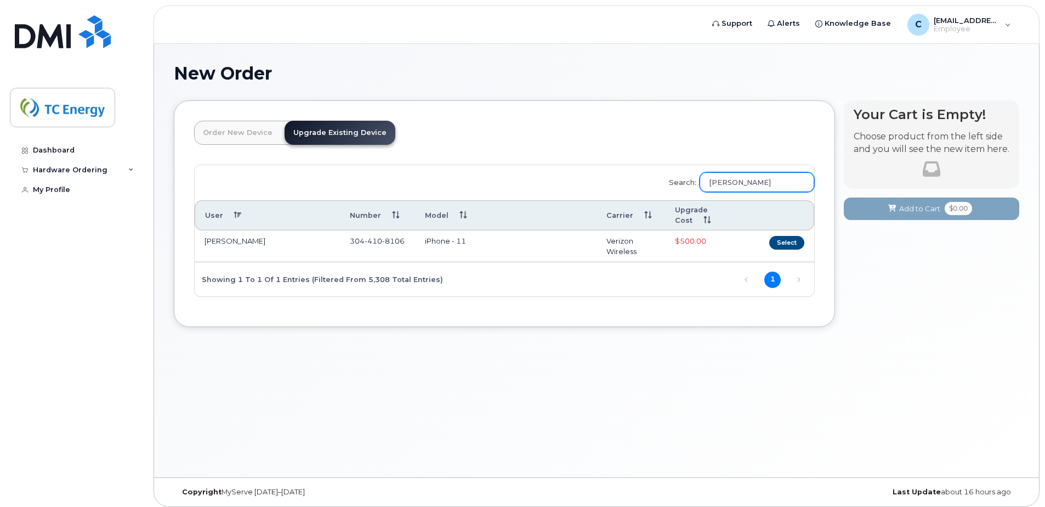
type input "[PERSON_NAME]"
click at [686, 212] on th "Upgrade Cost" at bounding box center [701, 215] width 72 height 31
click at [695, 215] on th "Upgrade Cost" at bounding box center [701, 215] width 72 height 31
click at [707, 219] on th "Upgrade Cost" at bounding box center [701, 215] width 72 height 31
click at [698, 212] on th "Upgrade Cost" at bounding box center [701, 215] width 72 height 31
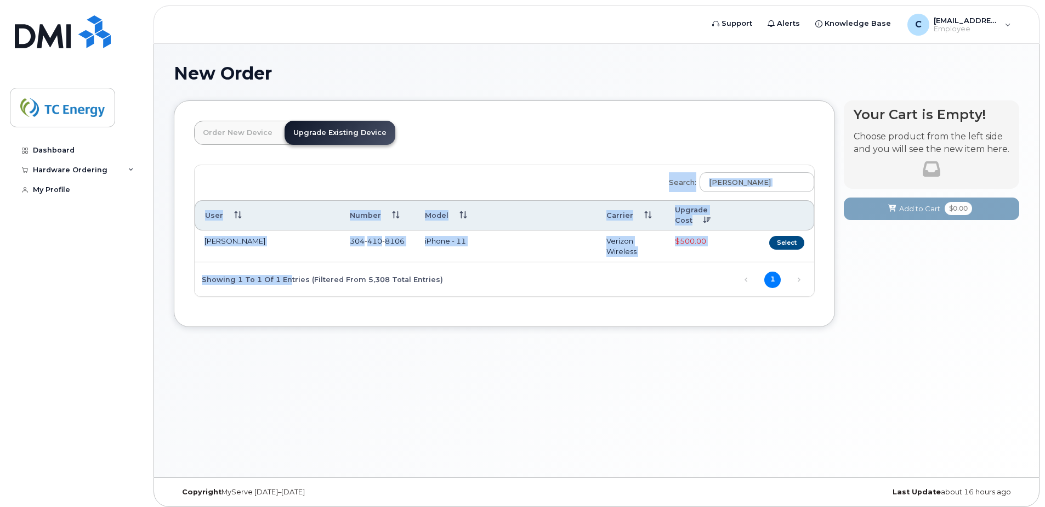
drag, startPoint x: 430, startPoint y: 278, endPoint x: 285, endPoint y: 277, distance: 145.3
click at [285, 277] on div "Search: [PERSON_NAME] User Number Model Carrier Upgrade Cost" at bounding box center [504, 230] width 619 height 131
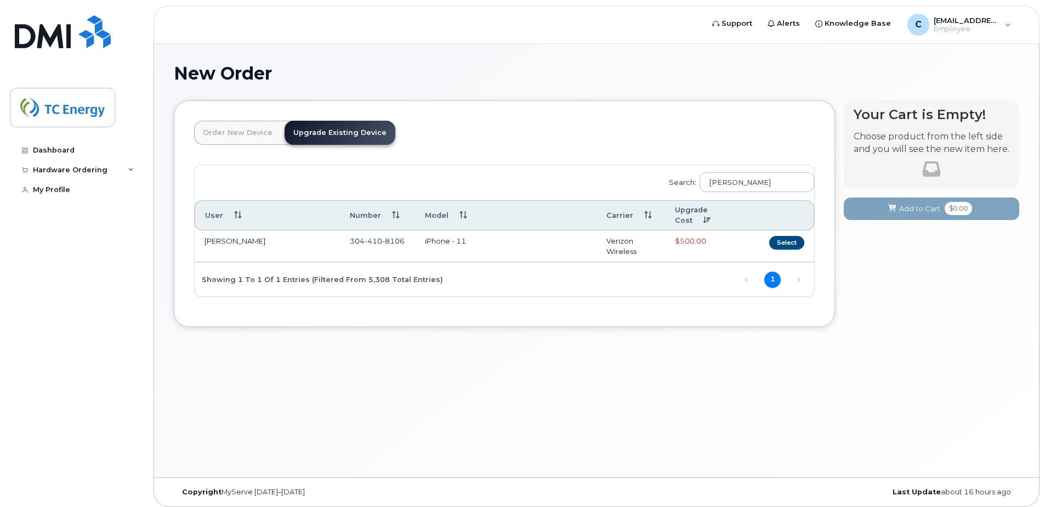
drag, startPoint x: 285, startPoint y: 277, endPoint x: 428, endPoint y: 287, distance: 143.4
click at [428, 287] on div "Showing 1 to 1 of 1 entries (filtered from 5,308 total entries)" at bounding box center [319, 278] width 248 height 19
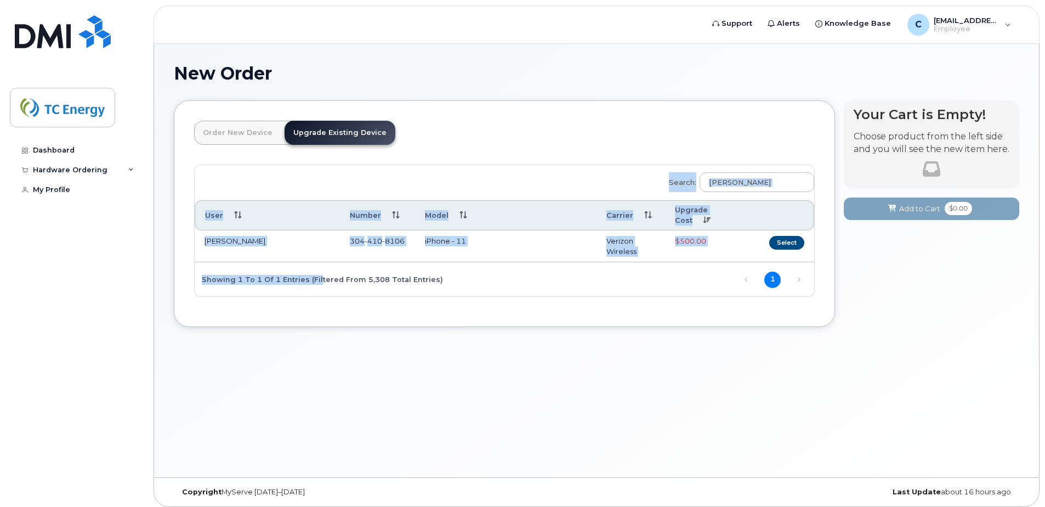
drag, startPoint x: 407, startPoint y: 276, endPoint x: 335, endPoint y: 277, distance: 71.8
click at [332, 277] on div "Search: [PERSON_NAME] User Number Model Carrier Upgrade Cost" at bounding box center [504, 230] width 619 height 131
drag, startPoint x: 335, startPoint y: 277, endPoint x: 453, endPoint y: 287, distance: 117.7
click at [453, 287] on div "Search: [PERSON_NAME] User Number Model Carrier Upgrade Cost" at bounding box center [504, 230] width 619 height 131
click at [201, 210] on th "User" at bounding box center [267, 215] width 145 height 31
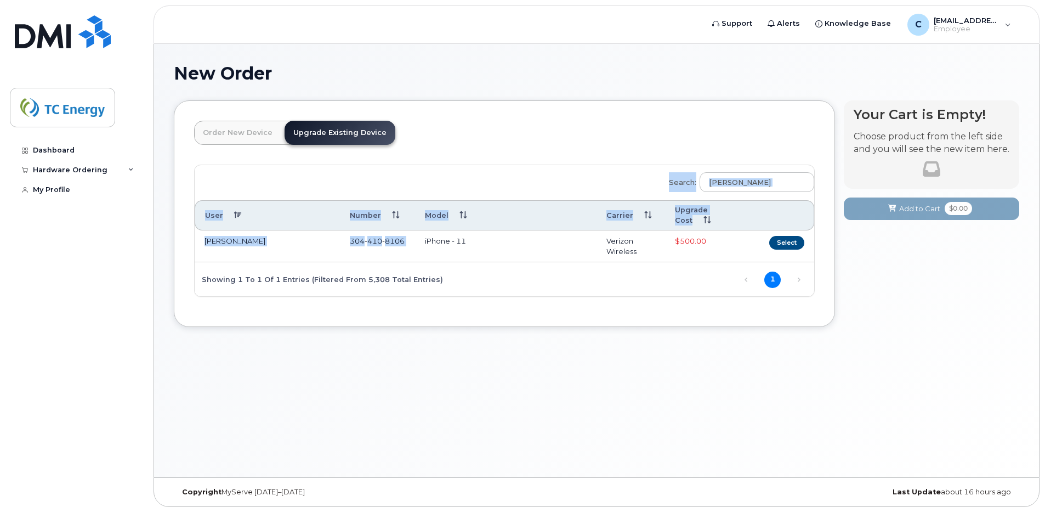
drag, startPoint x: 448, startPoint y: 284, endPoint x: 422, endPoint y: 261, distance: 34.6
click at [422, 261] on div "Search: [PERSON_NAME] User Number Model Carrier Upgrade Cost" at bounding box center [504, 230] width 619 height 131
click at [670, 275] on div "Search: [PERSON_NAME] User Number Model Carrier Upgrade Cost" at bounding box center [504, 230] width 619 height 131
drag, startPoint x: 207, startPoint y: 238, endPoint x: 505, endPoint y: 260, distance: 299.5
click at [505, 260] on tr "[PERSON_NAME] [PHONE_NUMBER] iPhone - 11 Verizon Wireless $500.00 Select" at bounding box center [504, 246] width 619 height 32
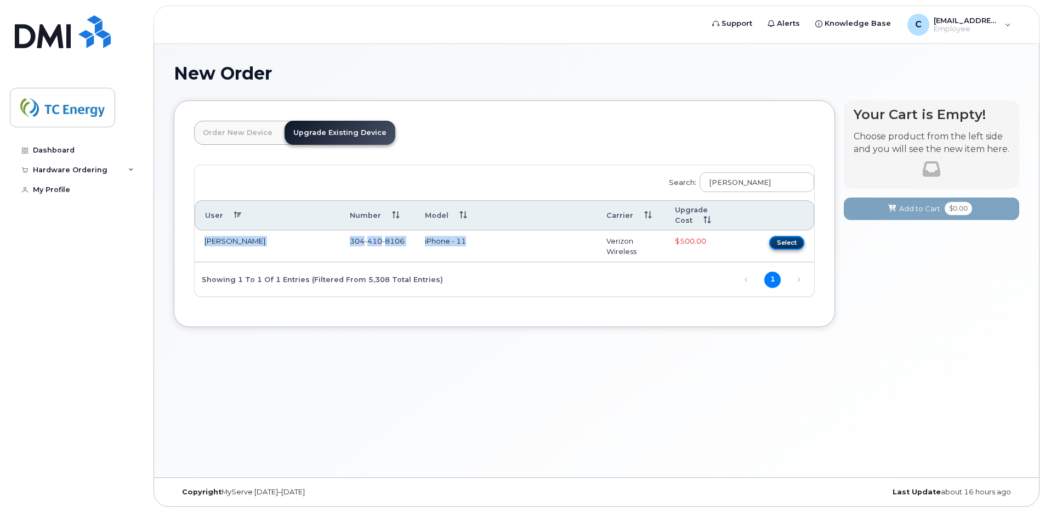
click at [779, 243] on button "Select" at bounding box center [786, 243] width 35 height 14
